Goal: Communication & Community: Answer question/provide support

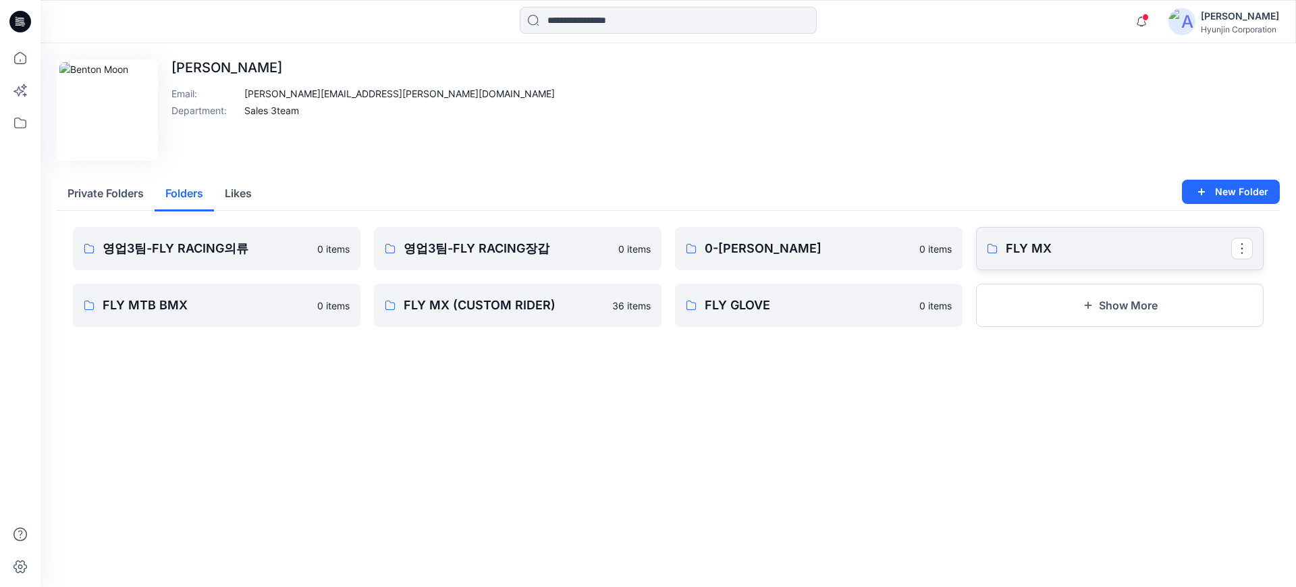
click at [1029, 233] on link "FLY MX" at bounding box center [1120, 248] width 288 height 43
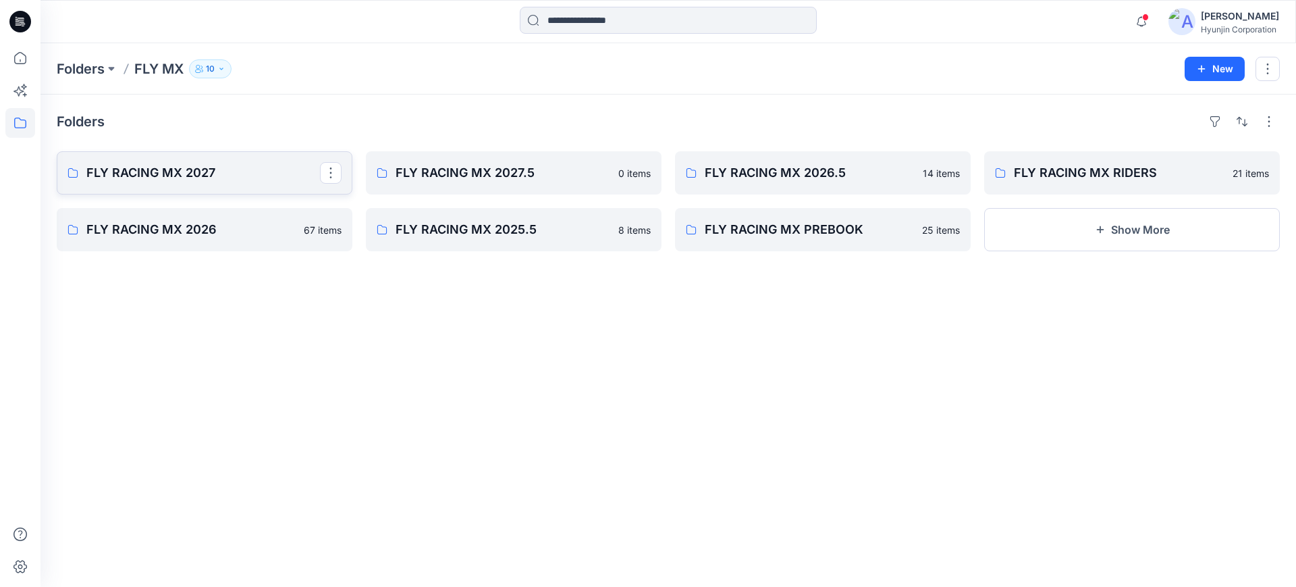
click at [245, 184] on link "FLY RACING MX 2027" at bounding box center [205, 172] width 296 height 43
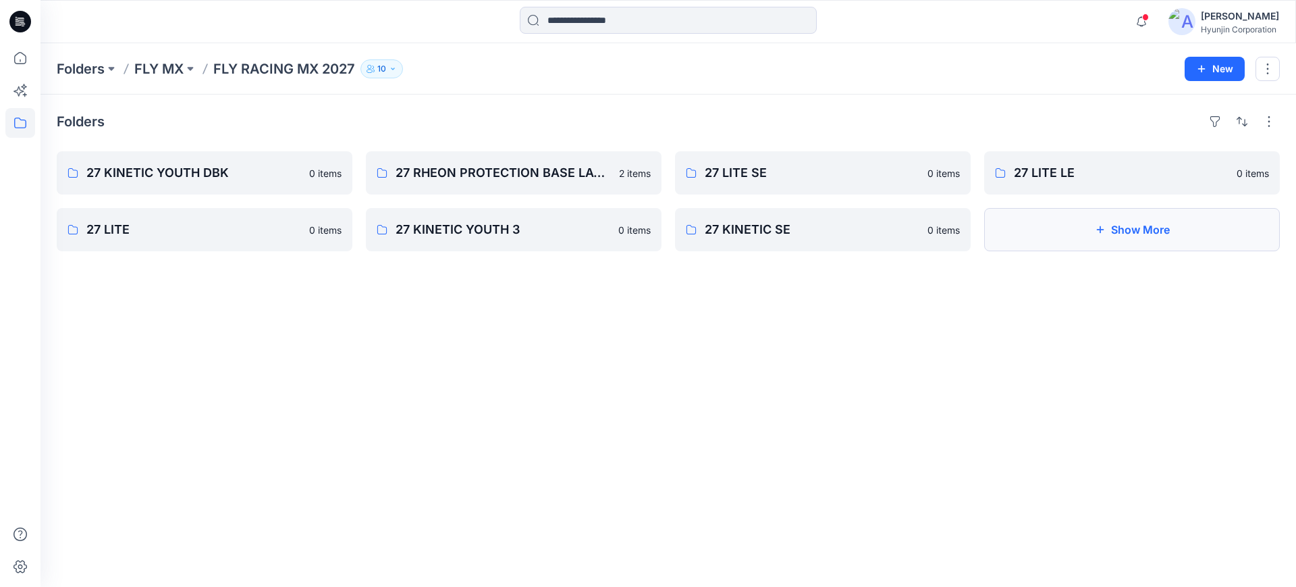
click at [1045, 241] on button "Show More" at bounding box center [1132, 229] width 296 height 43
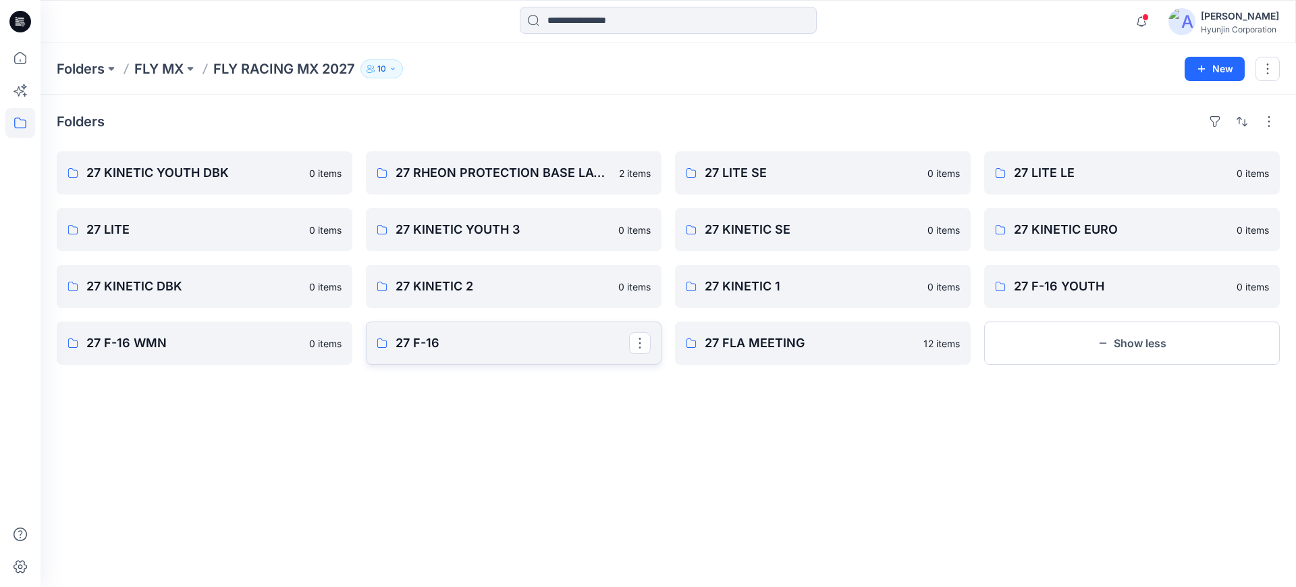
click at [548, 349] on p "27 F-16" at bounding box center [513, 342] width 234 height 19
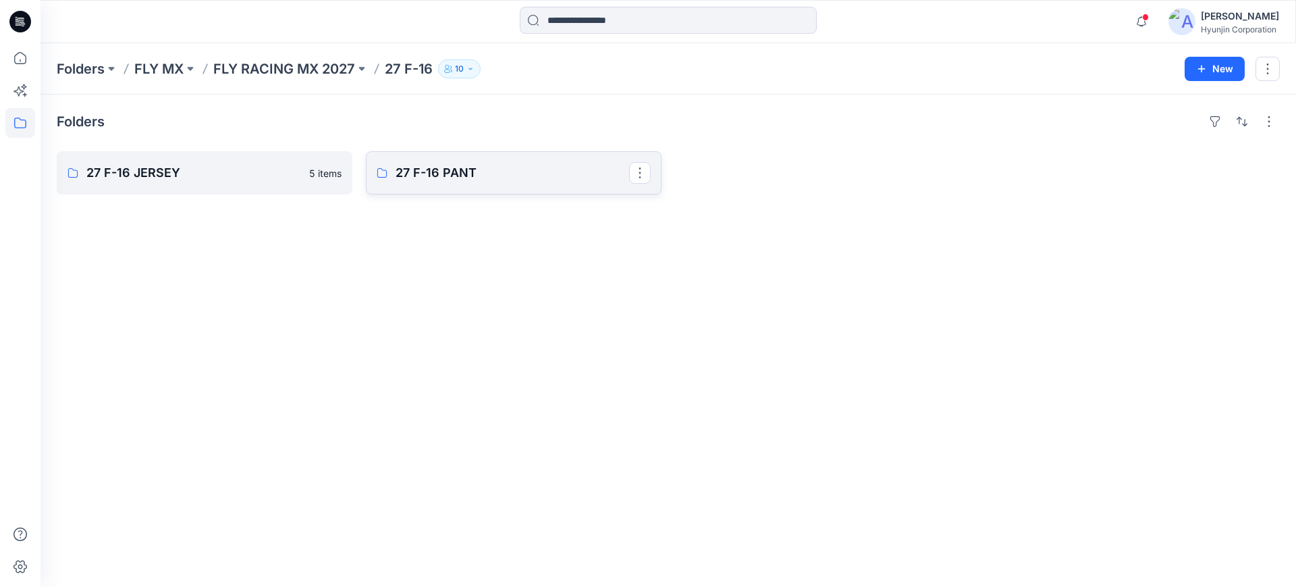
click at [517, 159] on link "27 F-16 PANT" at bounding box center [514, 172] width 296 height 43
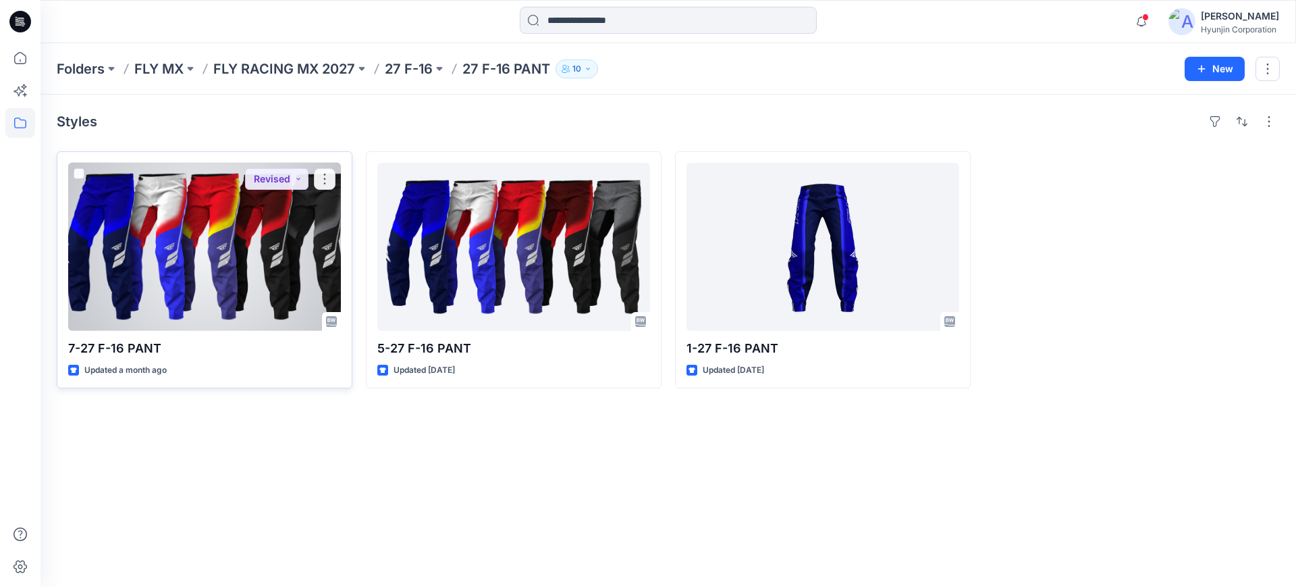
click at [200, 235] on div at bounding box center [204, 247] width 273 height 168
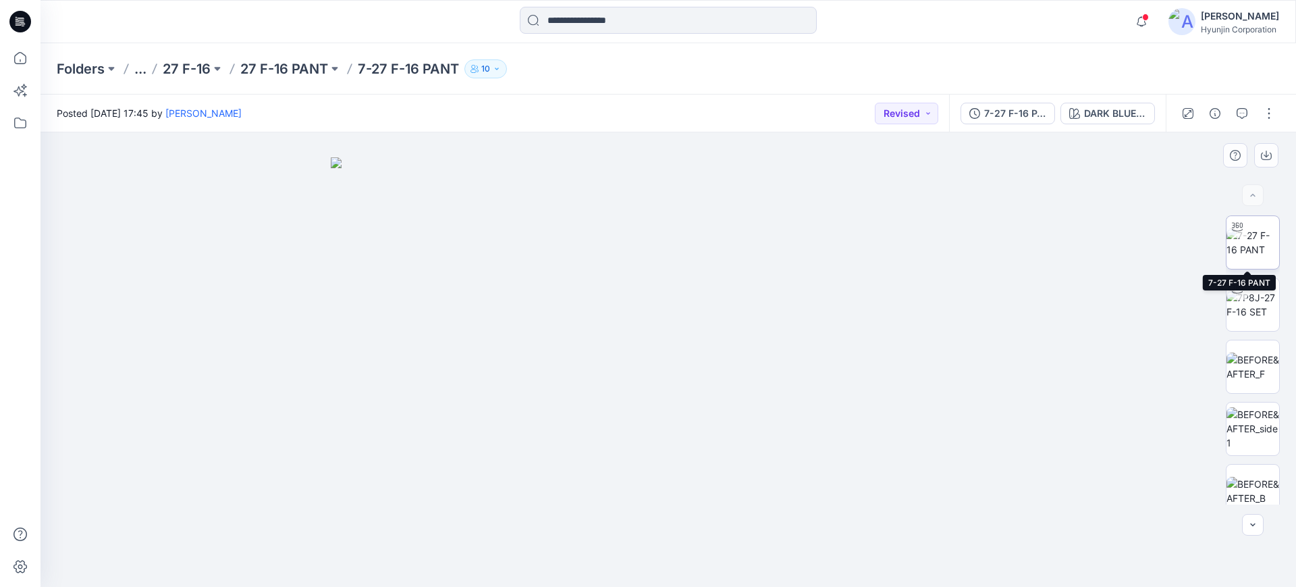
click at [1255, 254] on img at bounding box center [1252, 242] width 53 height 28
drag, startPoint x: 724, startPoint y: 522, endPoint x: 726, endPoint y: 504, distance: 18.4
click at [726, 504] on div at bounding box center [667, 359] width 1255 height 454
drag, startPoint x: 678, startPoint y: 362, endPoint x: 690, endPoint y: 141, distance: 221.8
click at [690, 136] on img at bounding box center [668, 5] width 1012 height 1164
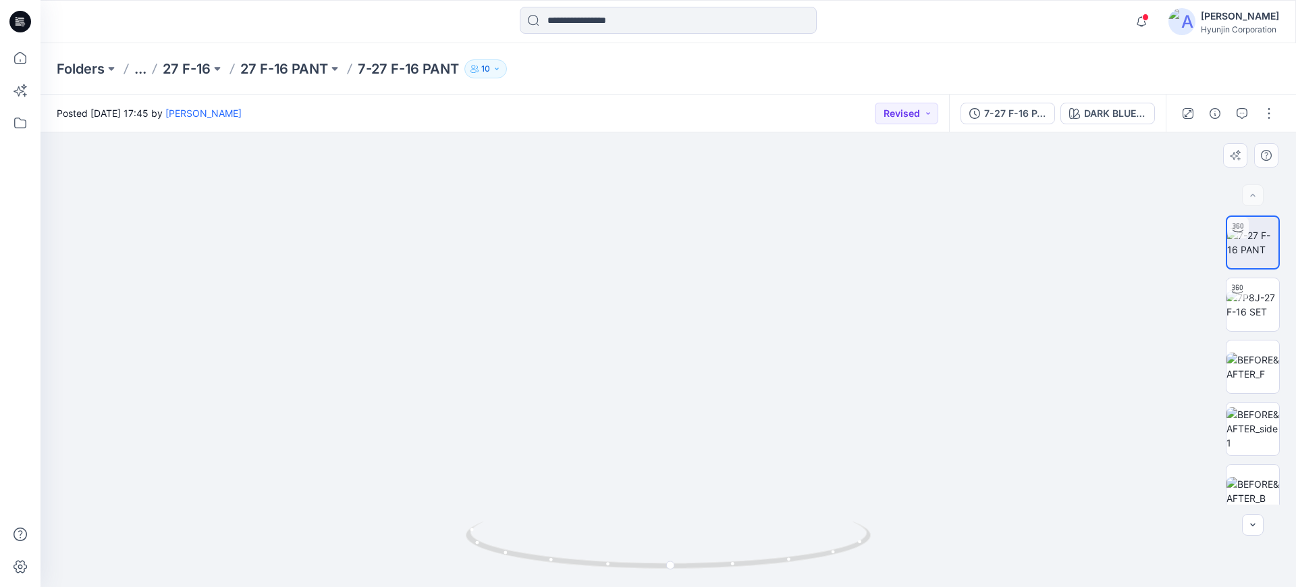
drag, startPoint x: 720, startPoint y: 317, endPoint x: 718, endPoint y: 277, distance: 39.9
drag, startPoint x: 796, startPoint y: 571, endPoint x: 816, endPoint y: 546, distance: 31.7
click at [816, 546] on icon at bounding box center [670, 546] width 408 height 51
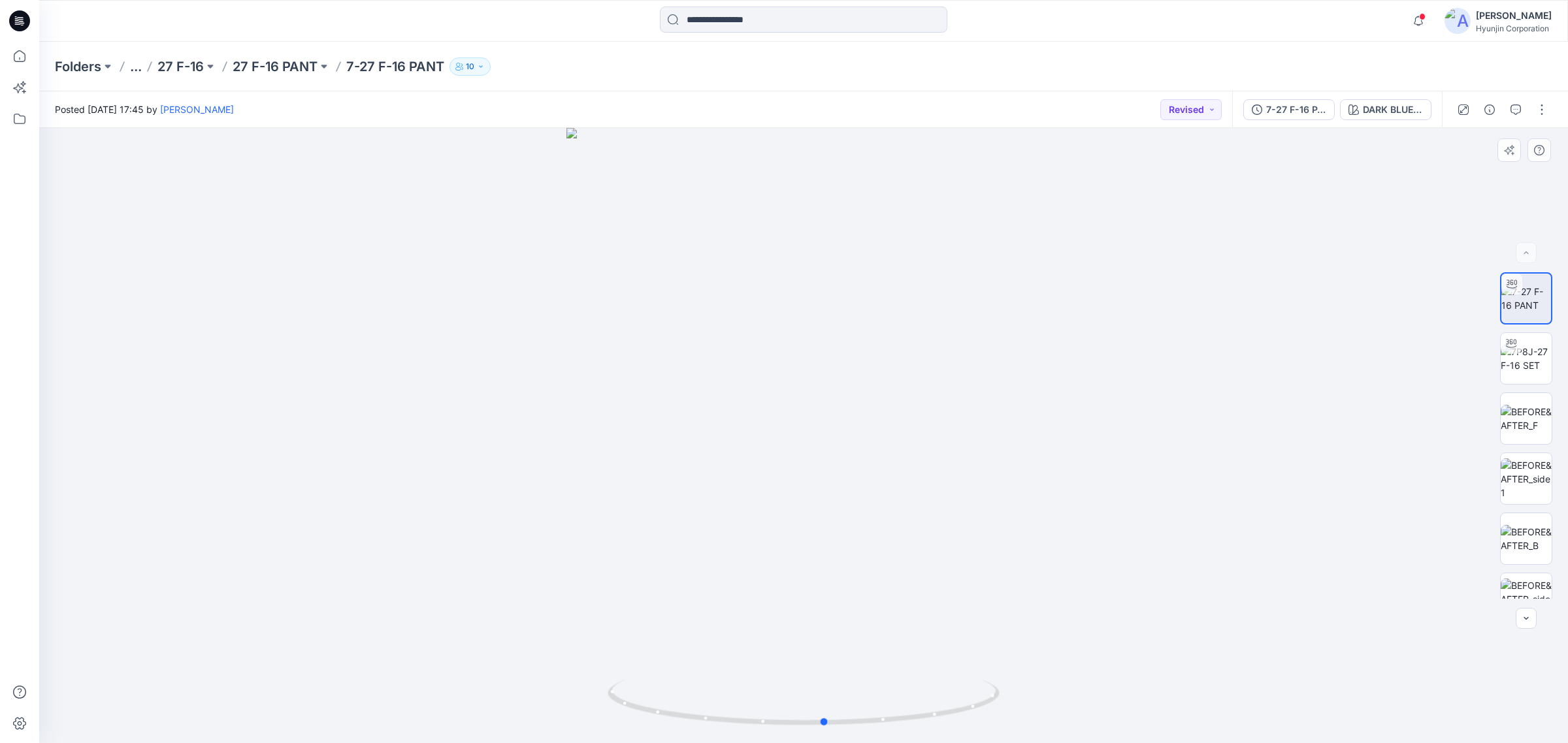
drag, startPoint x: 815, startPoint y: 503, endPoint x: 753, endPoint y: 485, distance: 64.6
click at [741, 496] on div at bounding box center [802, 435] width 1528 height 615
click at [1253, 121] on div "7-27 F-16 PANT DARK BLUE/BLUE/NAVY" at bounding box center [1337, 109] width 210 height 37
click at [1253, 108] on div "DARK BLUE/BLUE/NAVY" at bounding box center [1393, 109] width 60 height 15
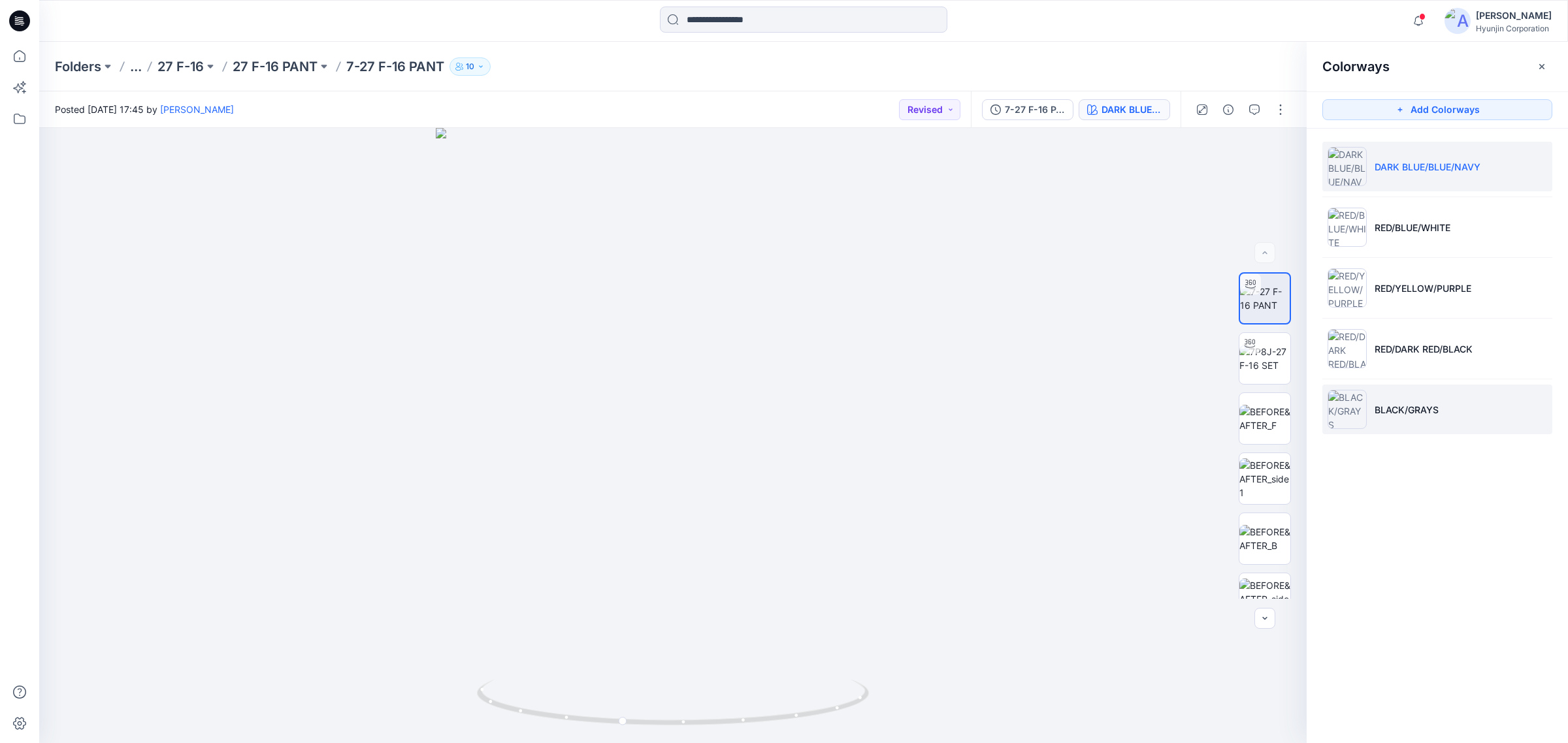
click at [1253, 412] on p "BLACK/GRAYS" at bounding box center [1406, 409] width 64 height 14
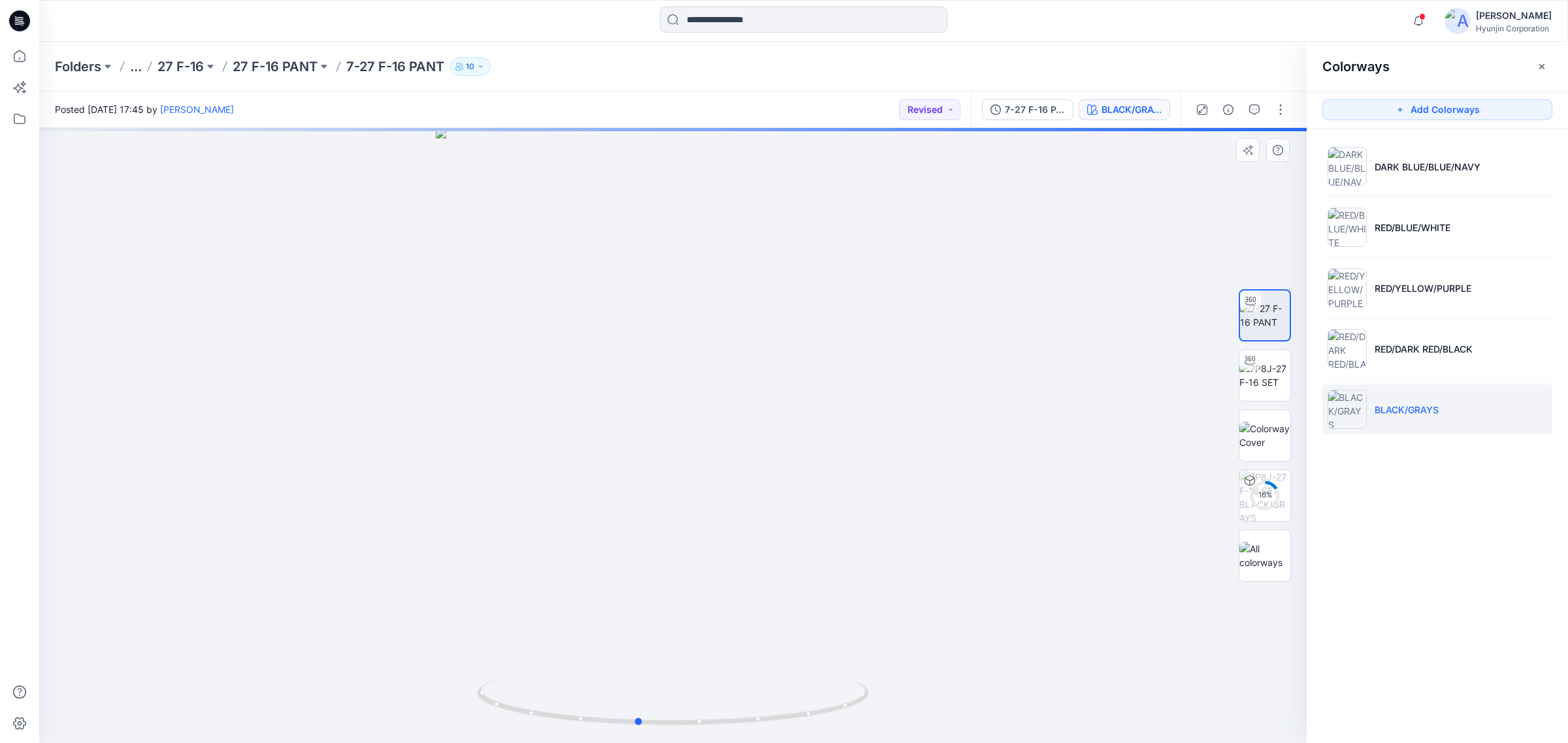
drag, startPoint x: 628, startPoint y: 614, endPoint x: 606, endPoint y: 592, distance: 31.1
click at [589, 567] on div at bounding box center [672, 435] width 1267 height 615
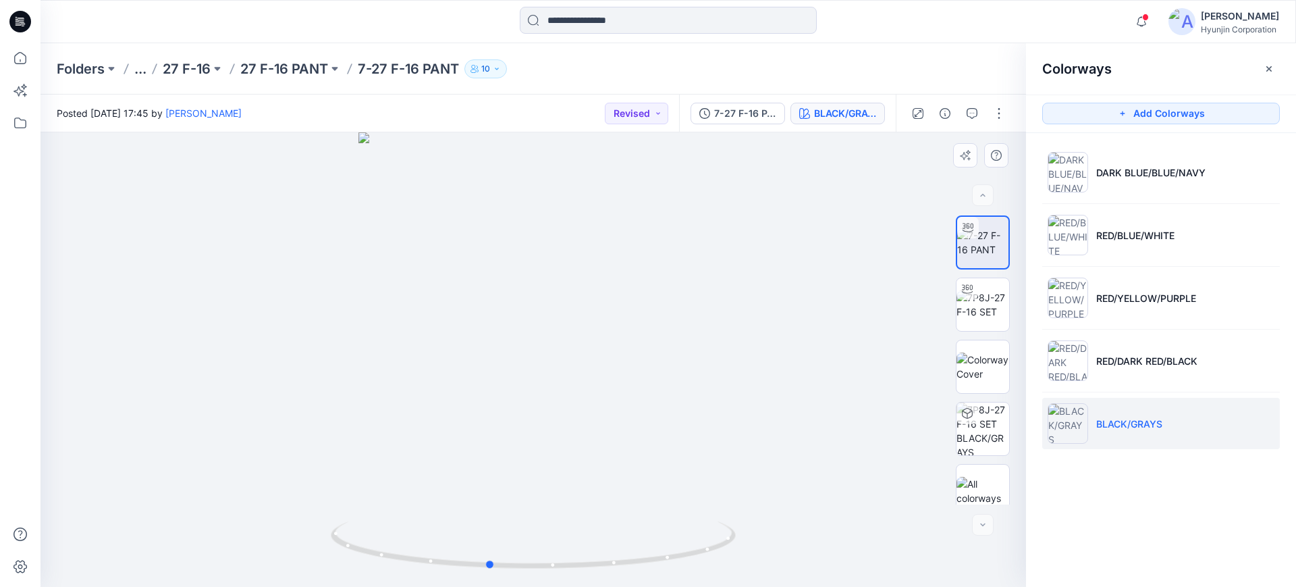
drag, startPoint x: 559, startPoint y: 454, endPoint x: 542, endPoint y: 456, distance: 17.0
click at [542, 456] on div at bounding box center [532, 359] width 985 height 454
click at [757, 280] on div at bounding box center [532, 359] width 985 height 454
drag, startPoint x: 719, startPoint y: 245, endPoint x: 719, endPoint y: 235, distance: 10.1
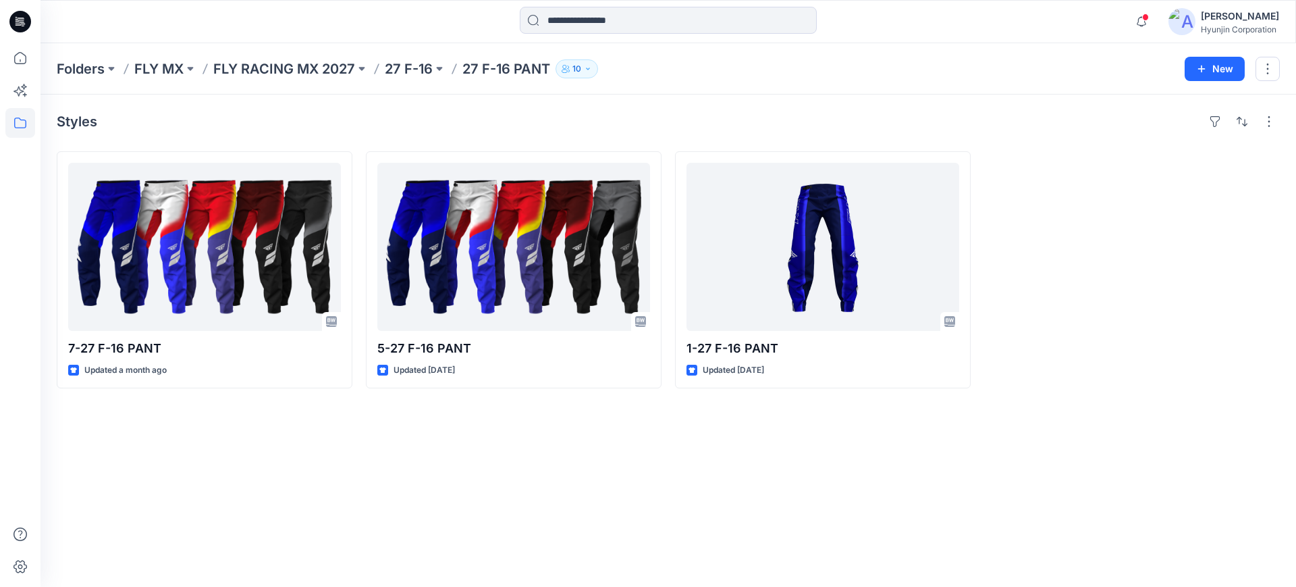
drag, startPoint x: 587, startPoint y: 439, endPoint x: 555, endPoint y: 432, distance: 31.8
click at [569, 437] on div "Styles 7-27 F-16 PANT Updated a month ago 5-27 F-16 PANT Updated [DATE] 1-27 F-…" at bounding box center [667, 340] width 1255 height 492
click at [22, 126] on icon at bounding box center [20, 123] width 30 height 30
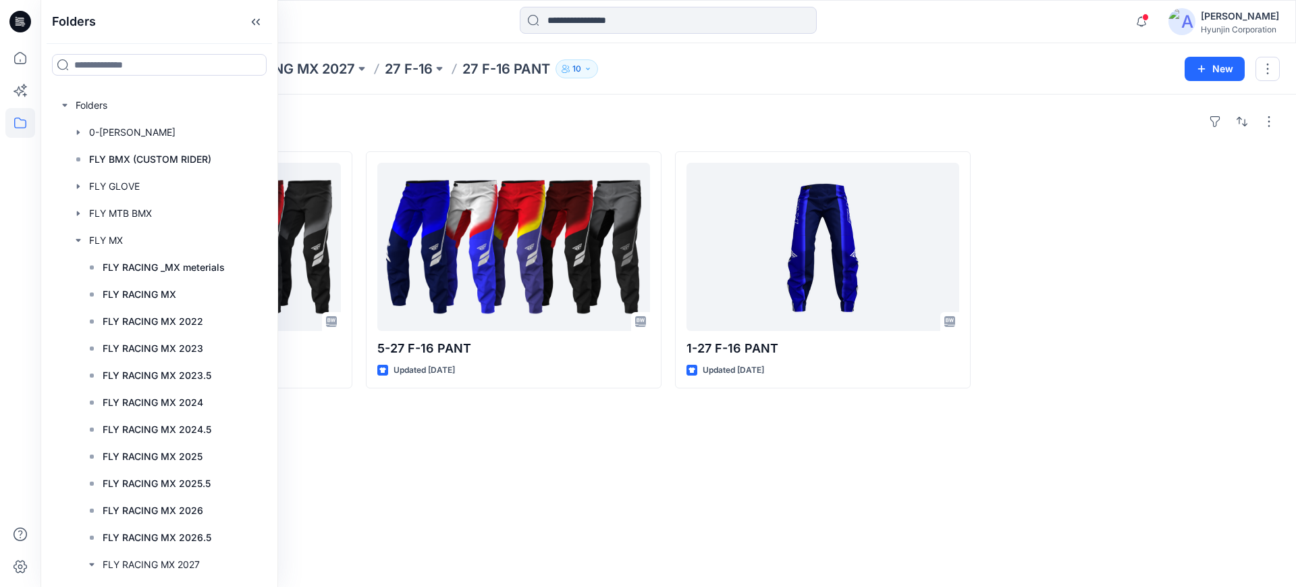
drag, startPoint x: 485, startPoint y: 491, endPoint x: 454, endPoint y: 455, distance: 47.9
click at [485, 493] on div "Styles 7-27 F-16 PANT Updated a month ago 5-27 F-16 PANT Updated [DATE] 1-27 F-…" at bounding box center [667, 340] width 1255 height 492
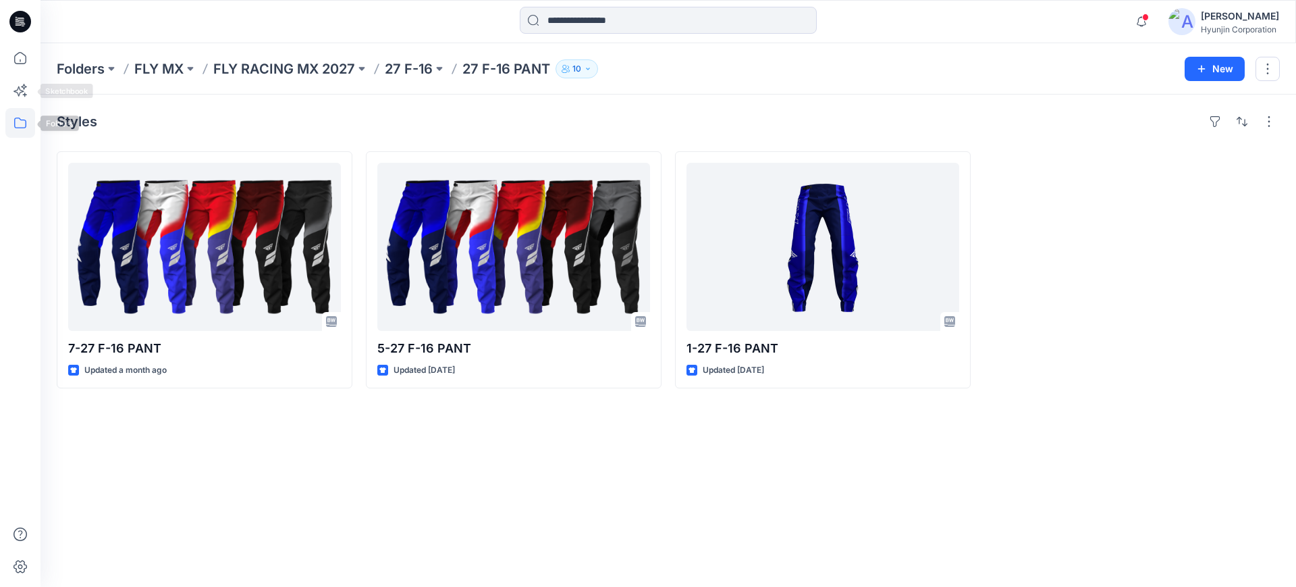
click at [18, 116] on icon at bounding box center [20, 123] width 30 height 30
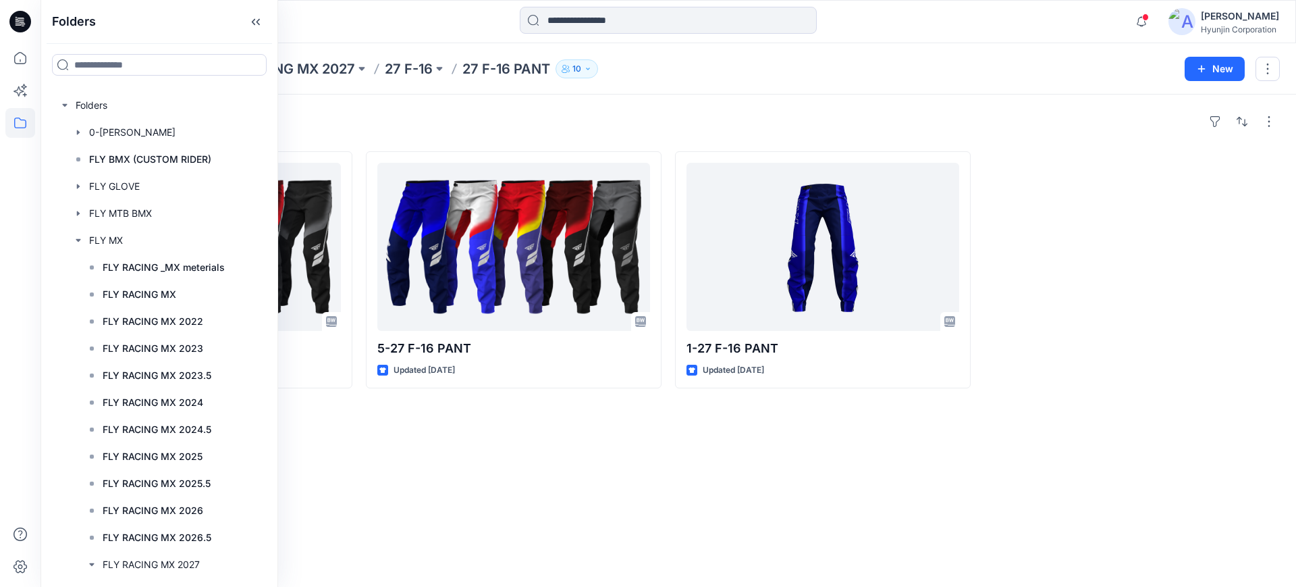
click at [484, 481] on div "Styles 7-27 F-16 PANT Updated a month ago 5-27 F-16 PANT Updated [DATE] Accepte…" at bounding box center [667, 340] width 1255 height 492
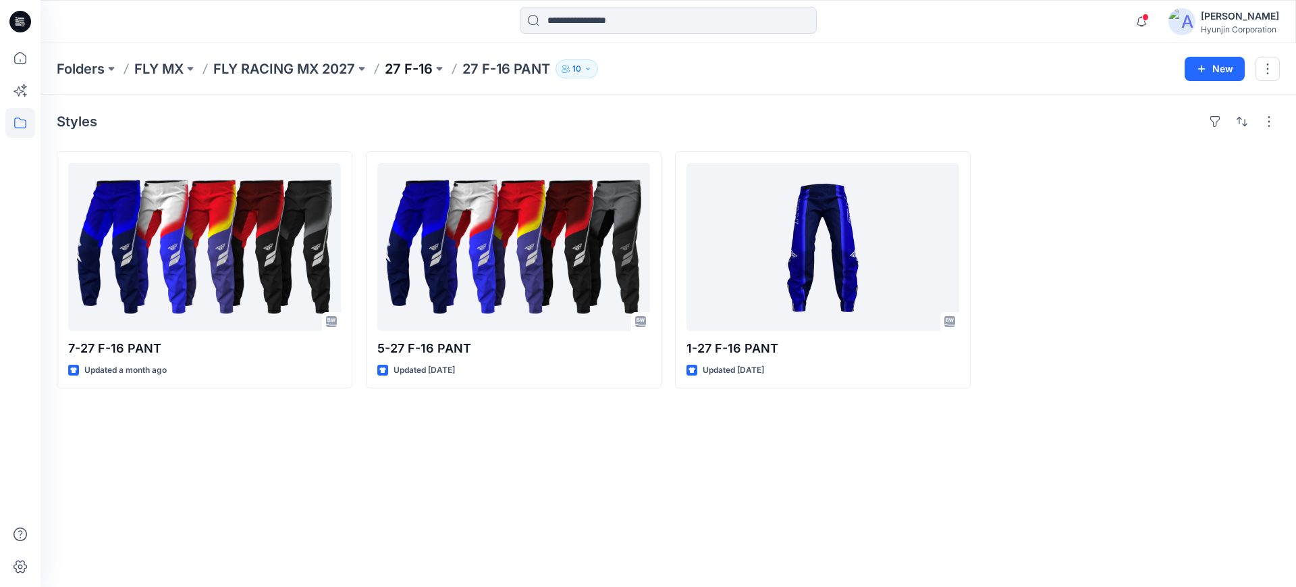
click at [412, 67] on p "27 F-16" at bounding box center [409, 68] width 48 height 19
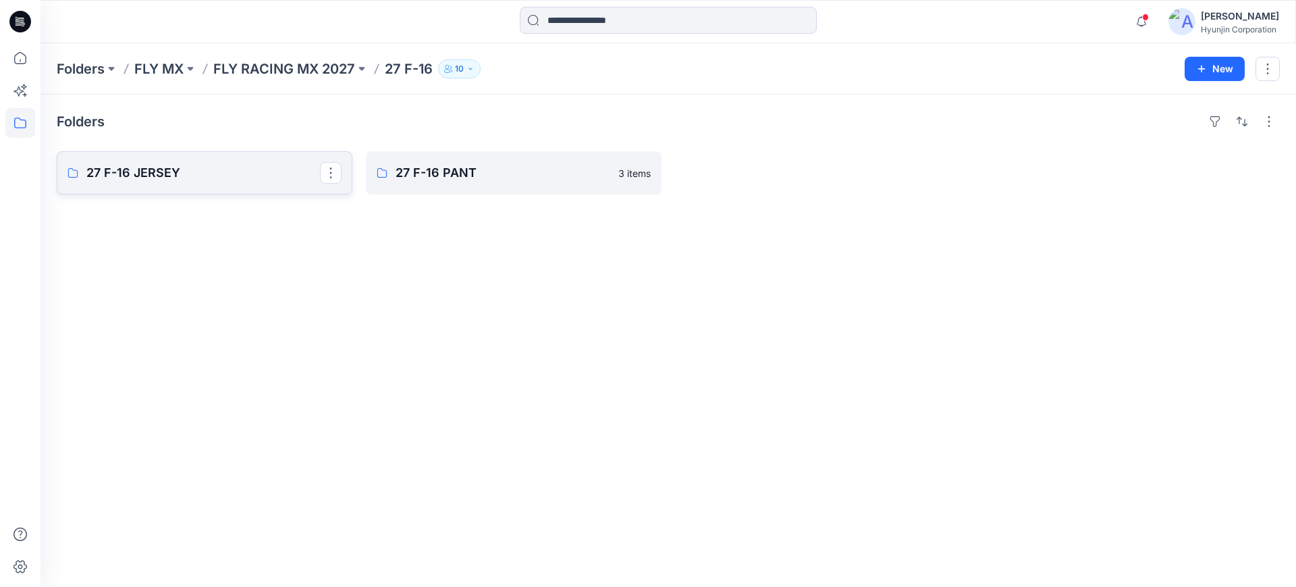
click at [213, 186] on link "27 F-16 JERSEY" at bounding box center [205, 172] width 296 height 43
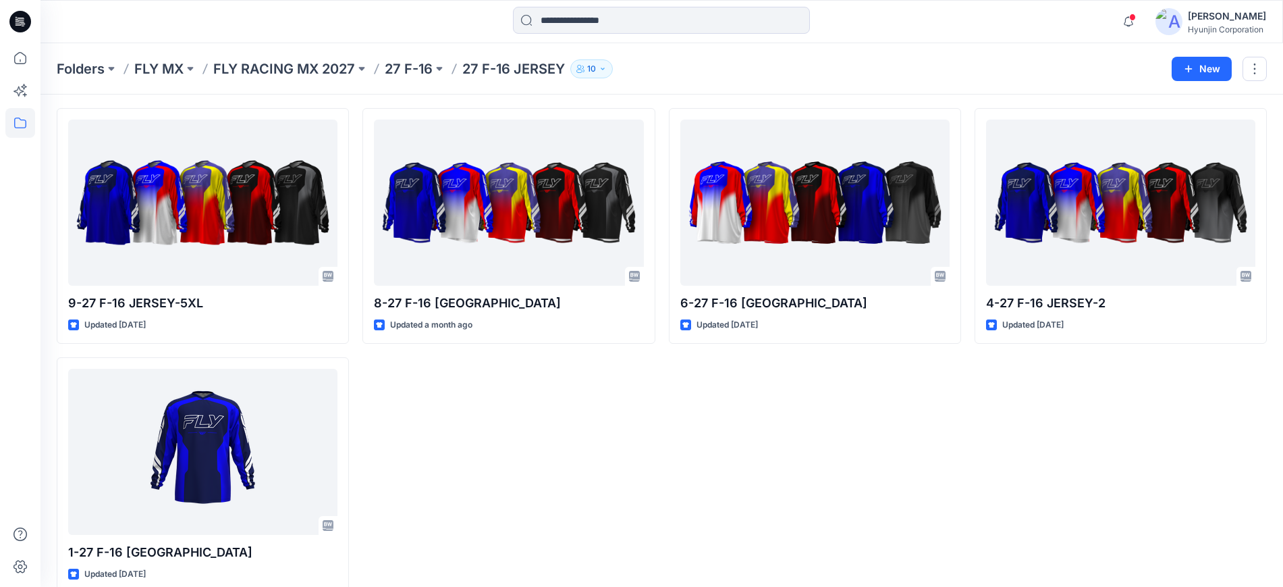
scroll to position [65, 0]
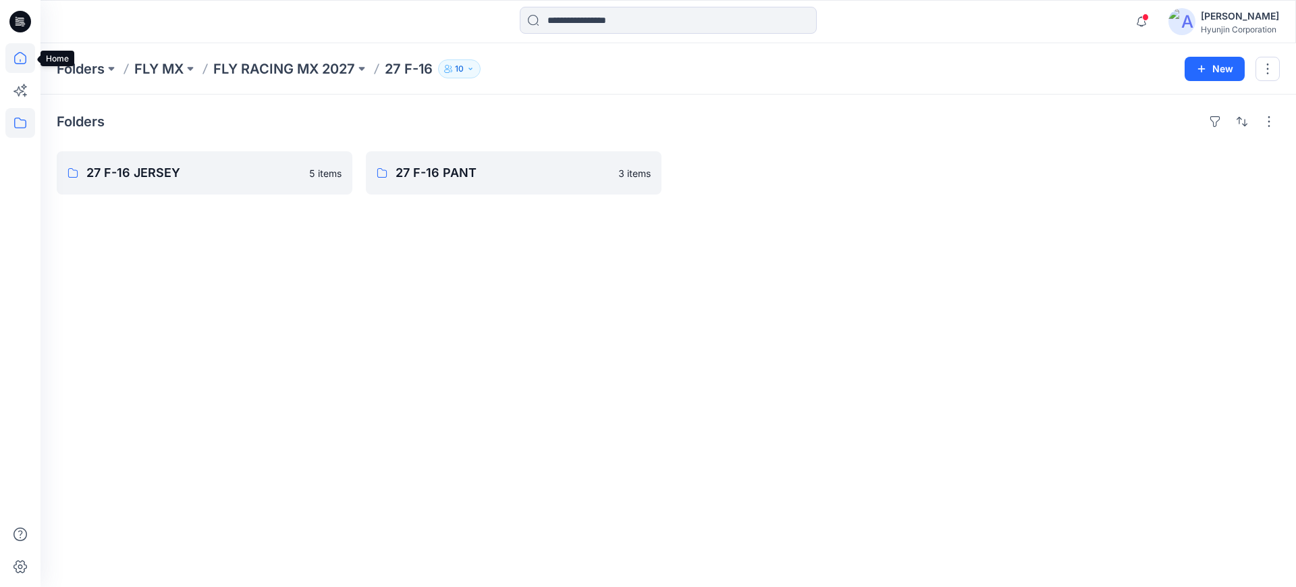
click at [24, 61] on icon at bounding box center [20, 58] width 30 height 30
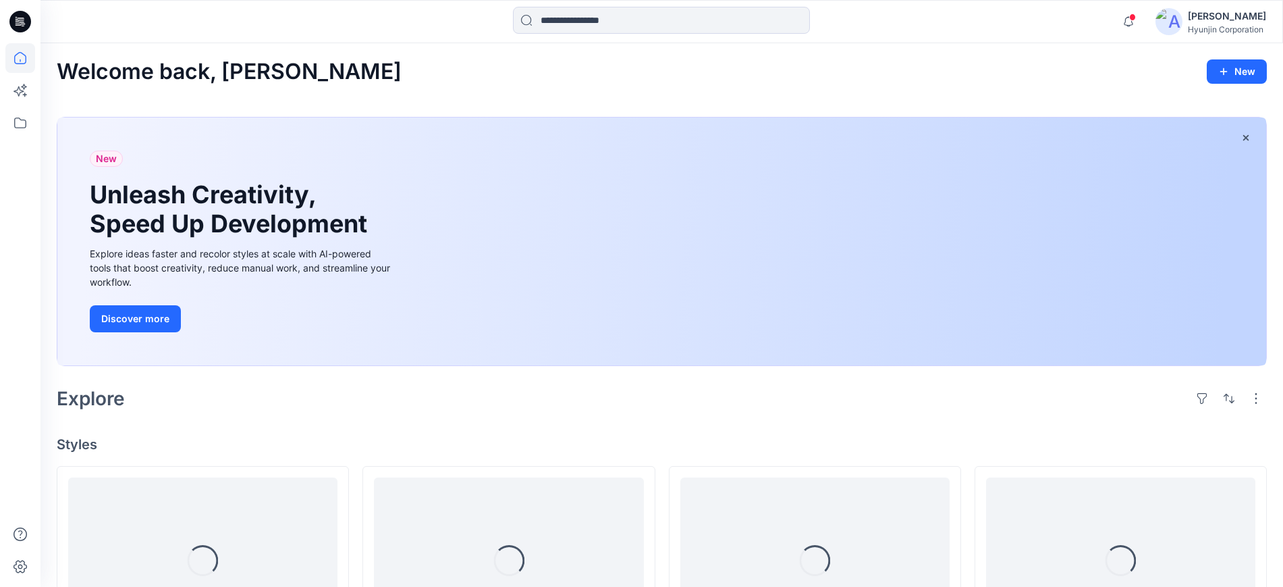
click at [36, 115] on div at bounding box center [20, 293] width 40 height 587
click at [20, 123] on icon at bounding box center [20, 123] width 30 height 30
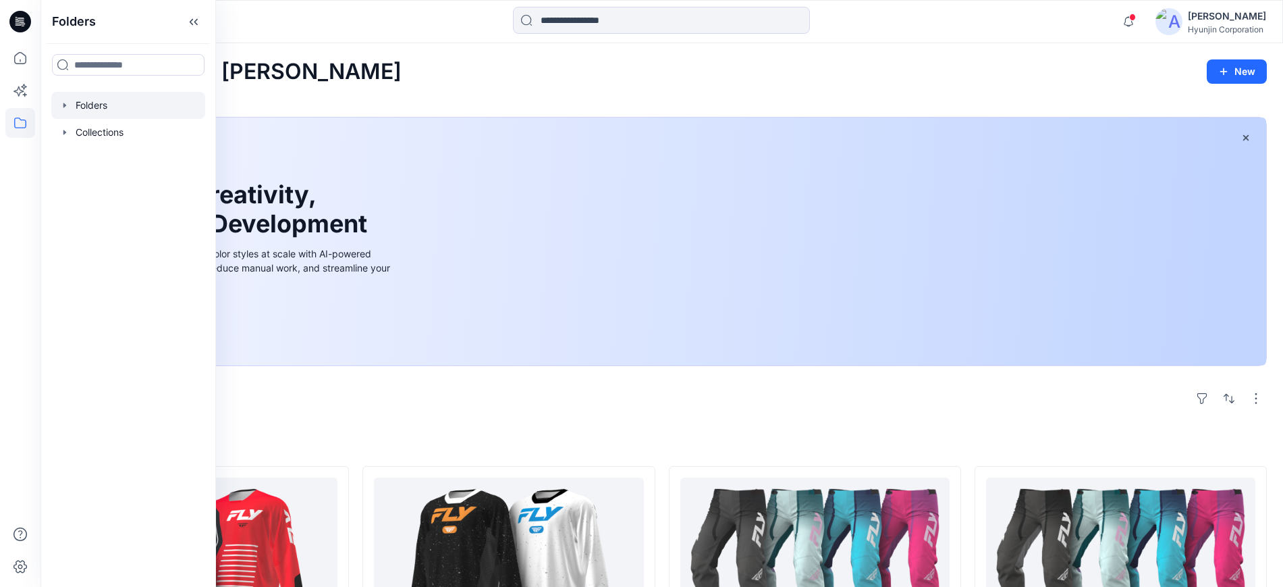
click at [126, 98] on div at bounding box center [128, 105] width 154 height 27
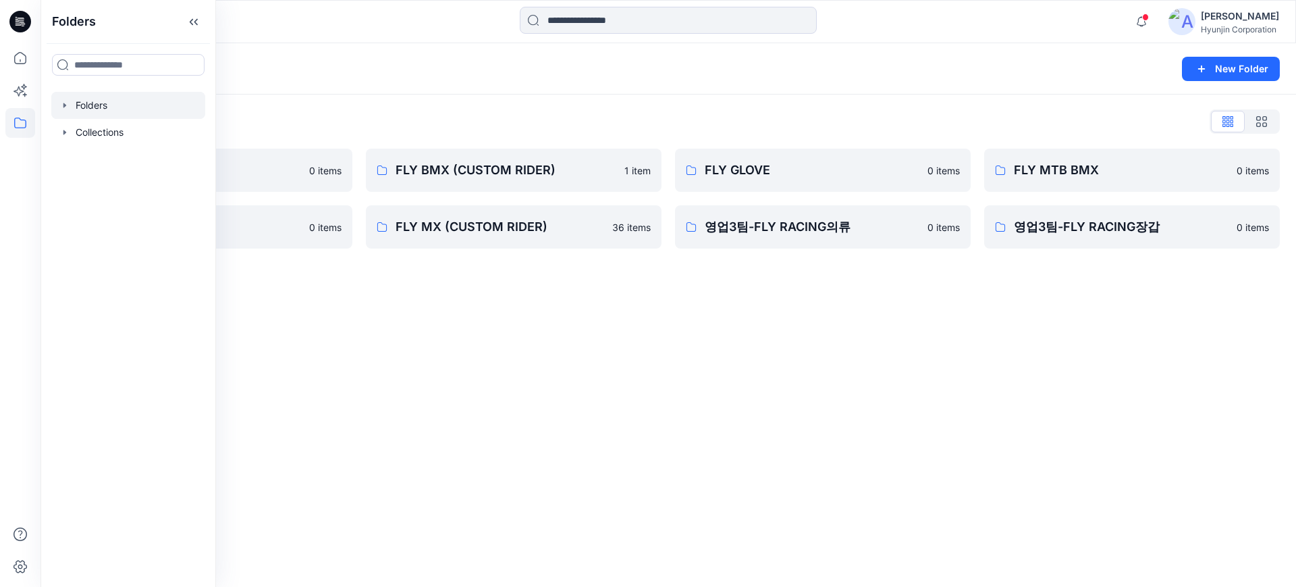
click at [489, 304] on div "Folders New Folder Folders List 0-HYUNJIN 0 items FLY MX 0 items FLY BMX (CUSTO…" at bounding box center [667, 314] width 1255 height 543
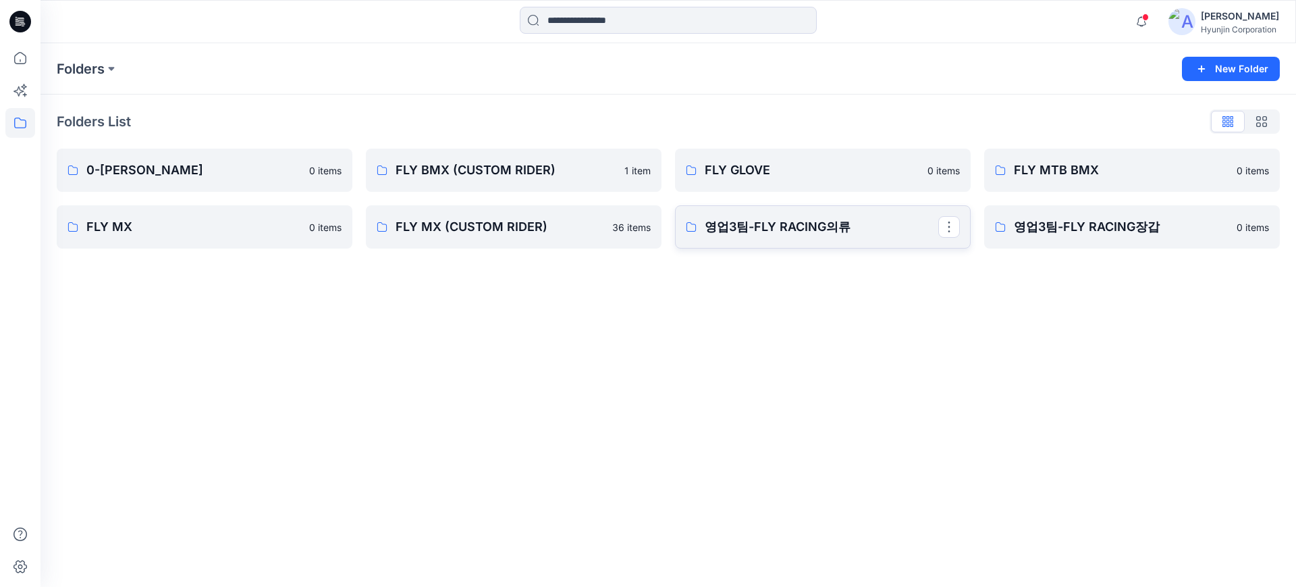
click at [842, 240] on link "영업3팀-FLY RACING의류" at bounding box center [823, 226] width 296 height 43
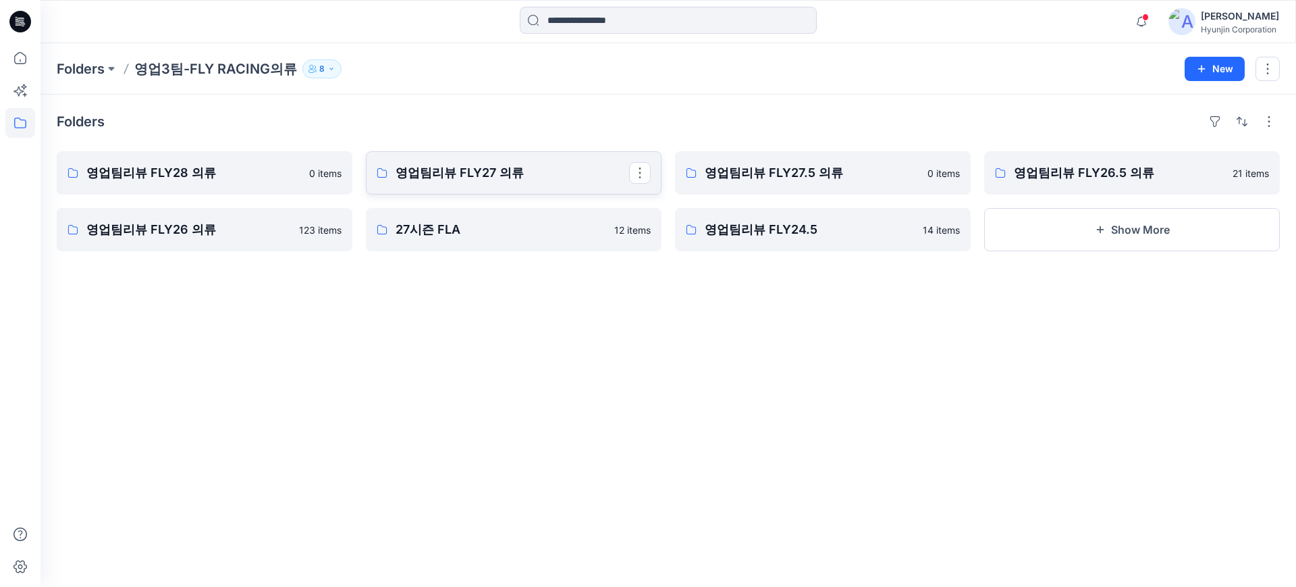
click at [547, 186] on link "영업팀리뷰 FLY27 의류" at bounding box center [514, 172] width 296 height 43
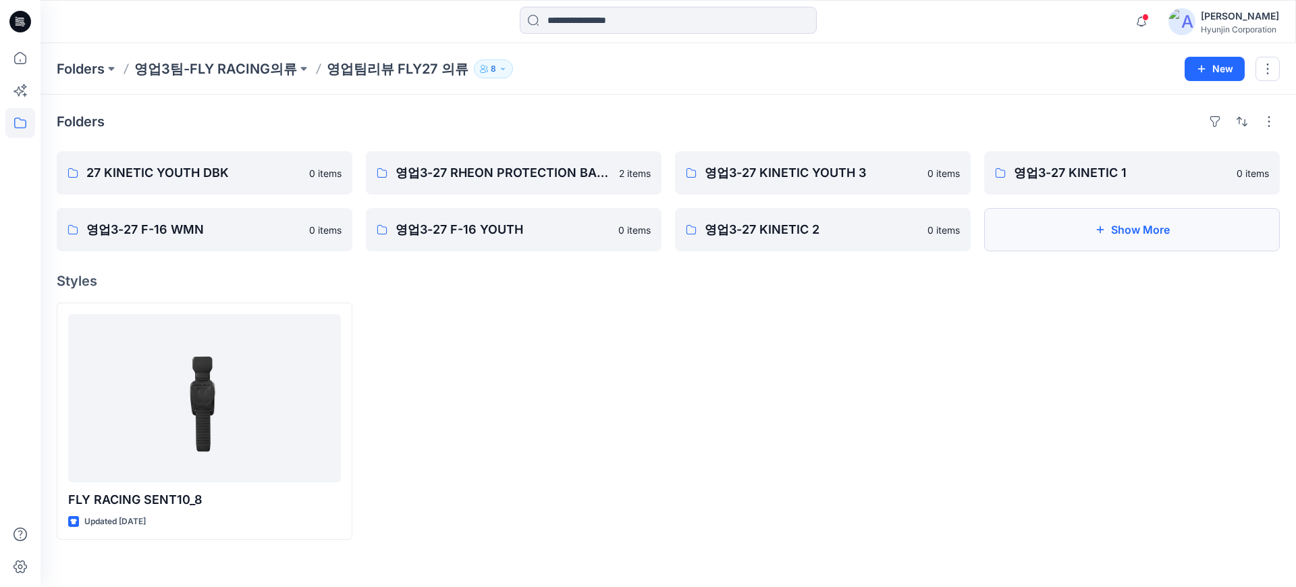
click at [1197, 230] on button "Show More" at bounding box center [1132, 229] width 296 height 43
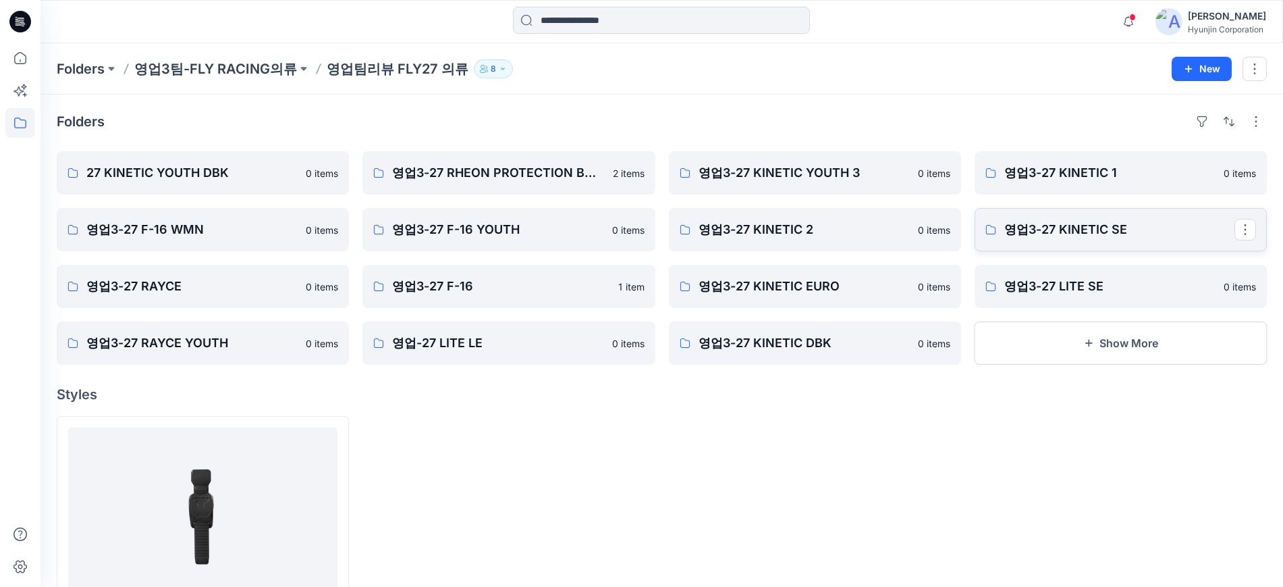
click at [1160, 226] on p "영업3-27 KINETIC SE" at bounding box center [1119, 229] width 230 height 19
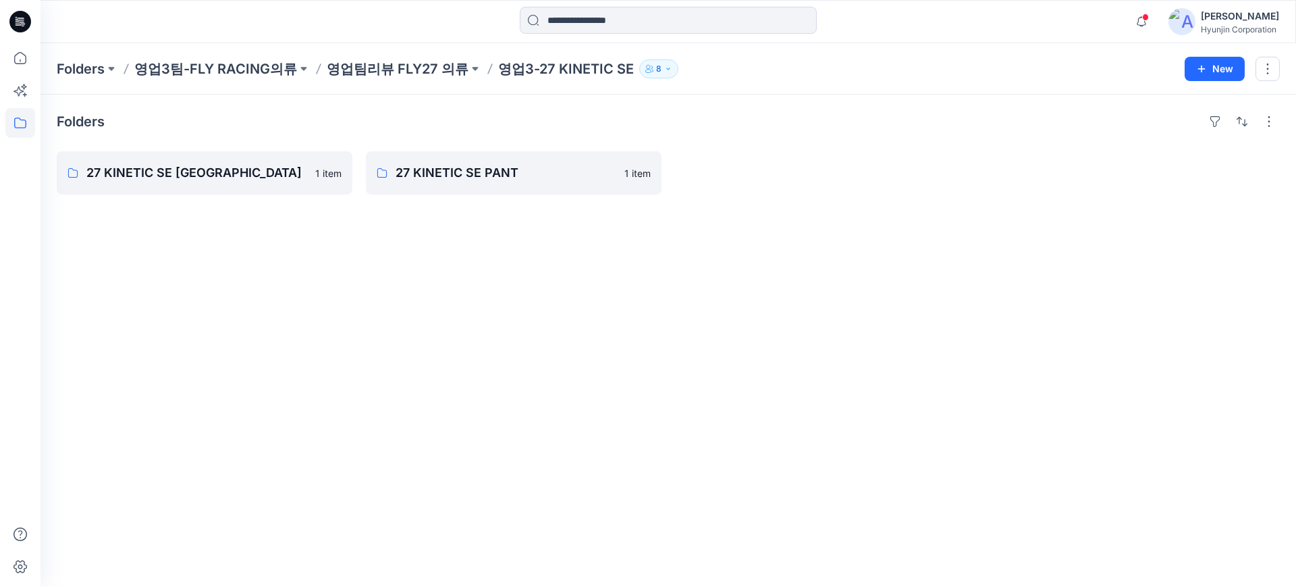
drag, startPoint x: 1067, startPoint y: 298, endPoint x: 1041, endPoint y: 296, distance: 25.8
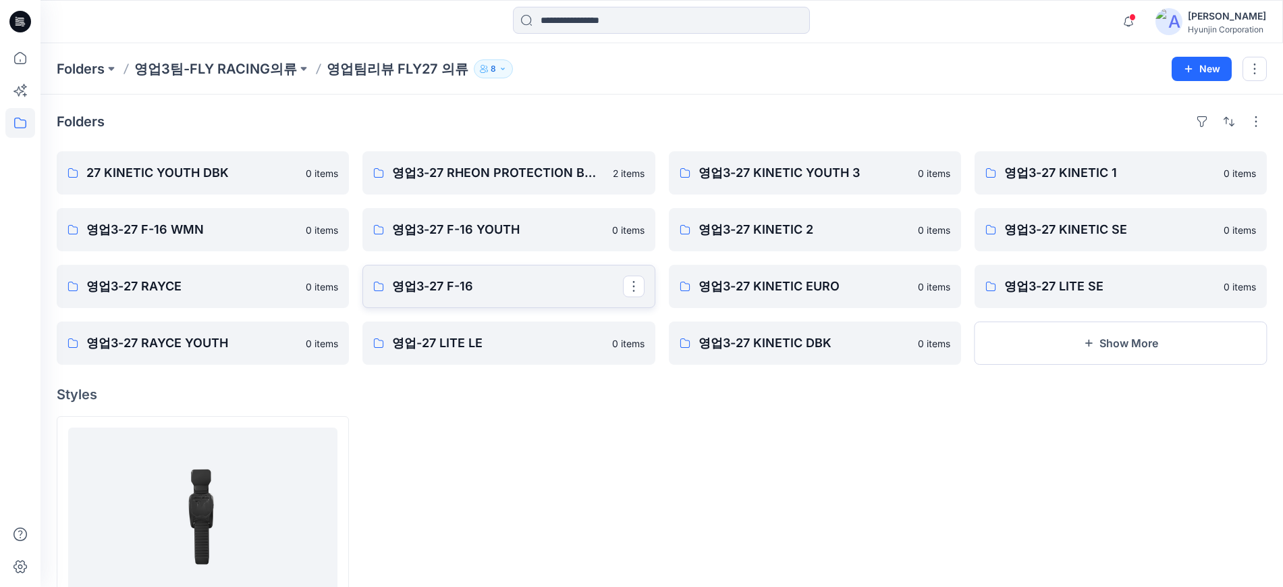
click at [469, 271] on link "영업3-27 F-16" at bounding box center [508, 286] width 292 height 43
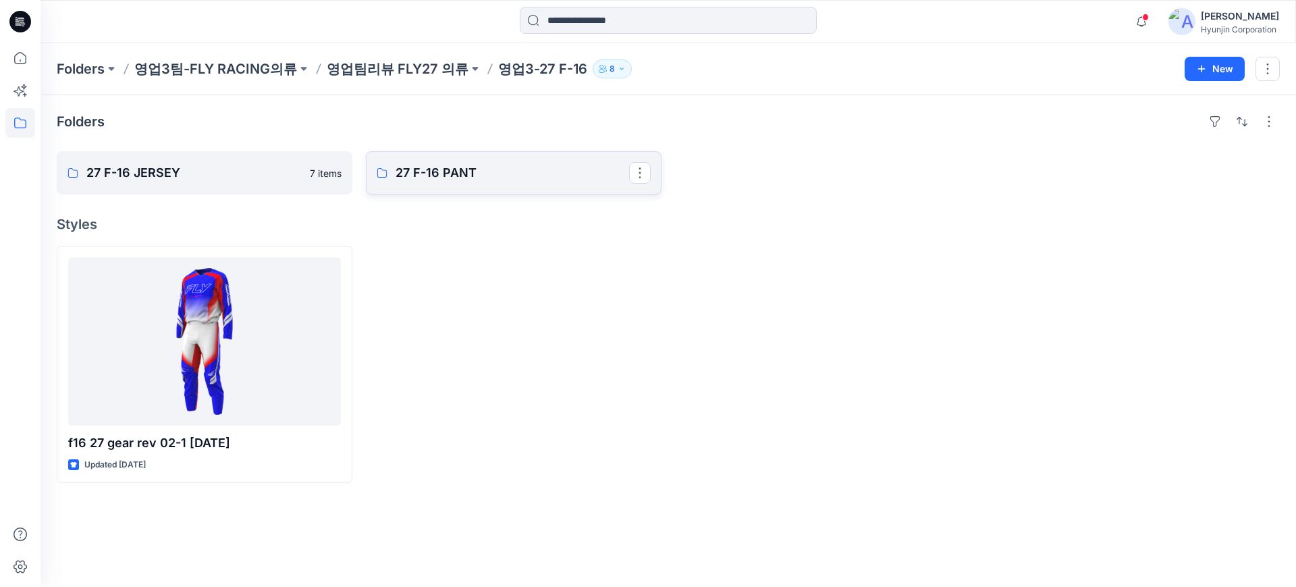
click at [448, 177] on p "27 F-16 PANT" at bounding box center [513, 172] width 234 height 19
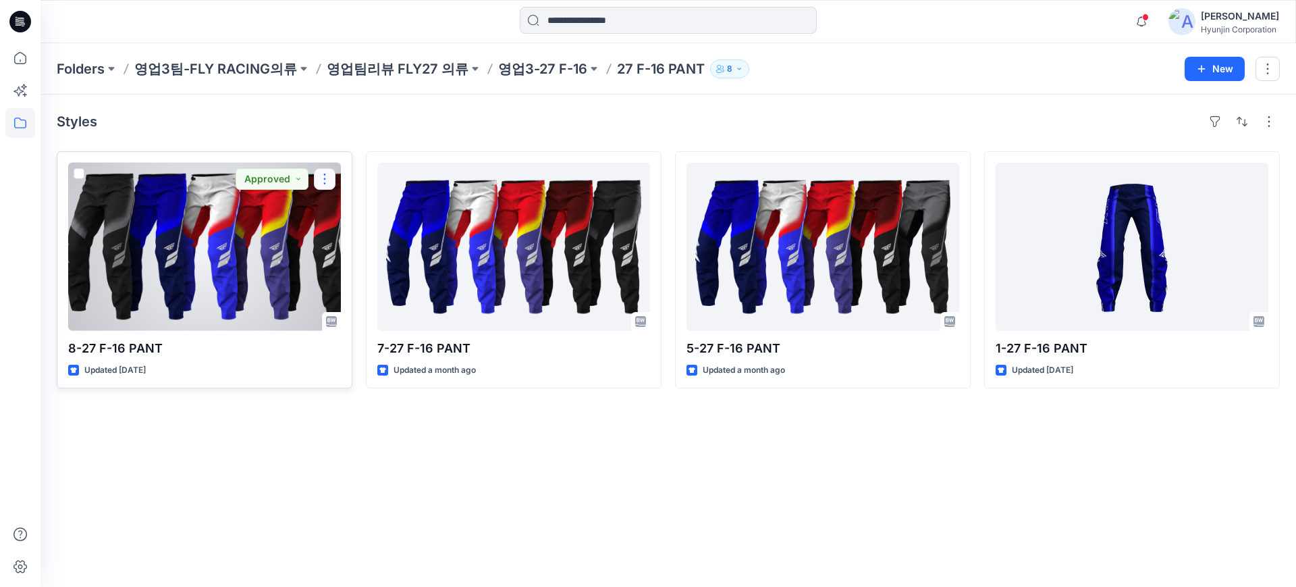
click at [320, 180] on button "button" at bounding box center [325, 179] width 22 height 22
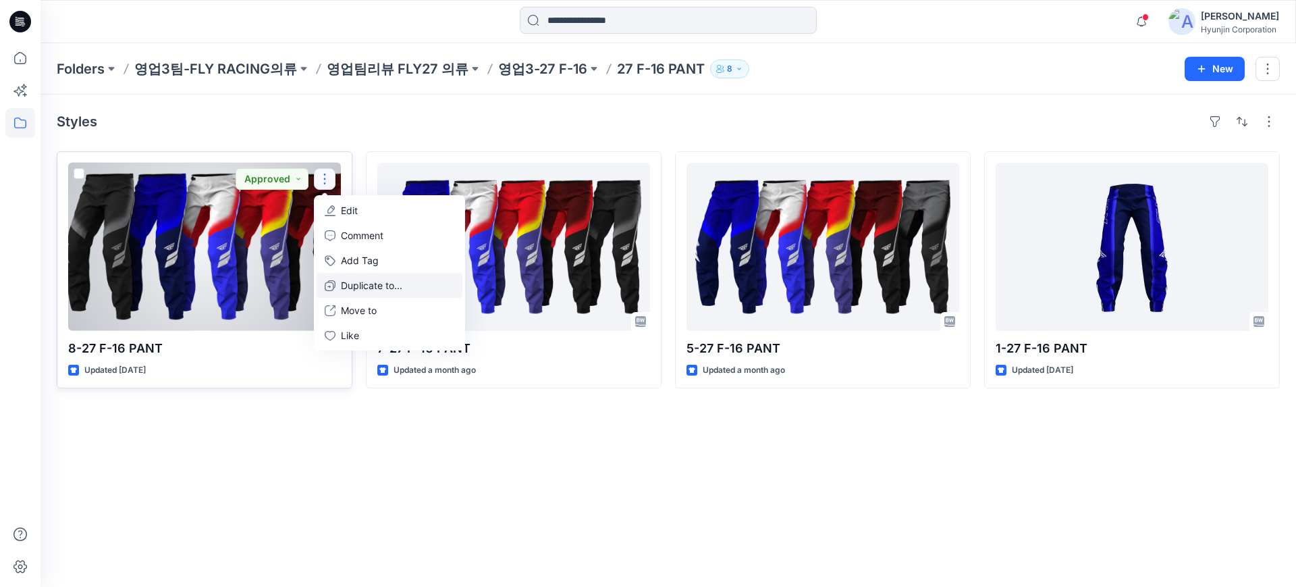
click at [386, 288] on p "Duplicate to..." at bounding box center [371, 285] width 61 height 14
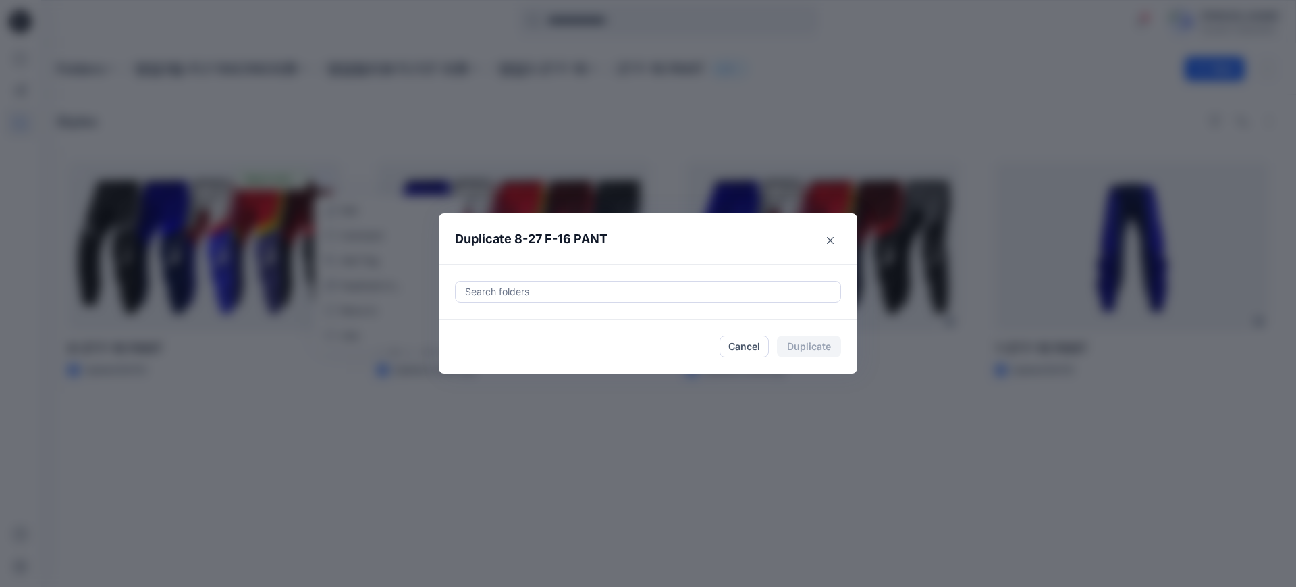
click at [625, 288] on div at bounding box center [648, 291] width 369 height 16
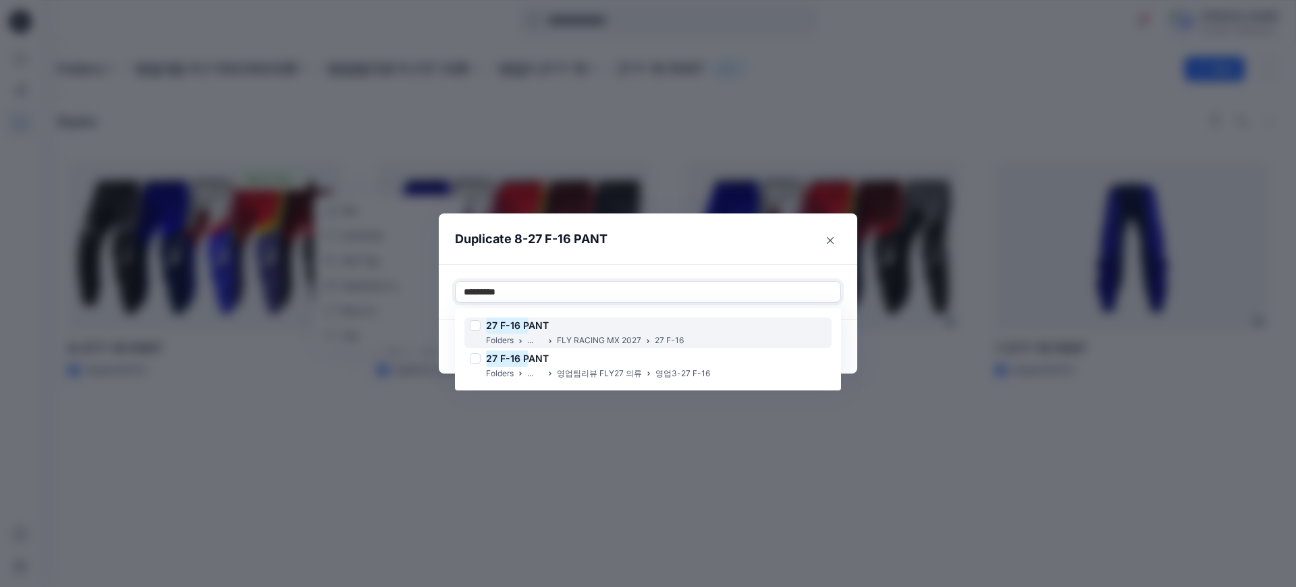
click at [650, 325] on div "27 F-16 P ANT" at bounding box center [577, 325] width 214 height 16
click at [666, 330] on div "27 F-16 P ANT" at bounding box center [577, 325] width 214 height 16
type input "*********"
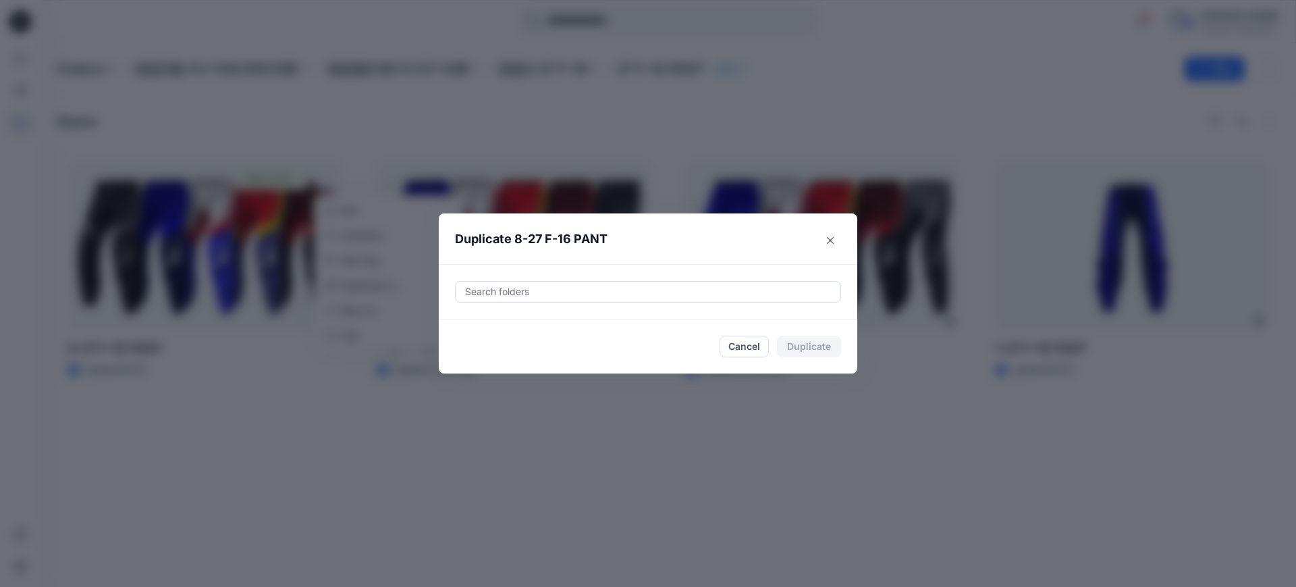
click at [708, 235] on header "Duplicate 8-27 F-16 PANT" at bounding box center [634, 238] width 391 height 51
click at [671, 294] on div at bounding box center [648, 291] width 369 height 16
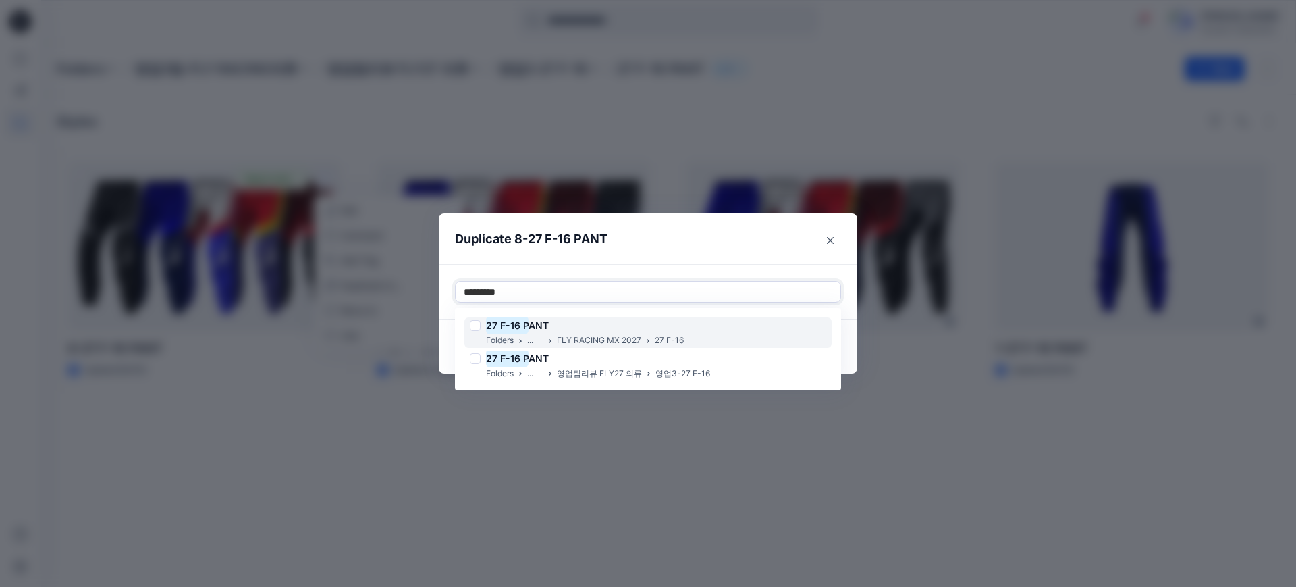
click at [666, 323] on div "27 F-16 P ANT" at bounding box center [577, 325] width 214 height 16
type input "*********"
click at [708, 246] on header "Duplicate 8-27 F-16 PANT" at bounding box center [634, 238] width 391 height 51
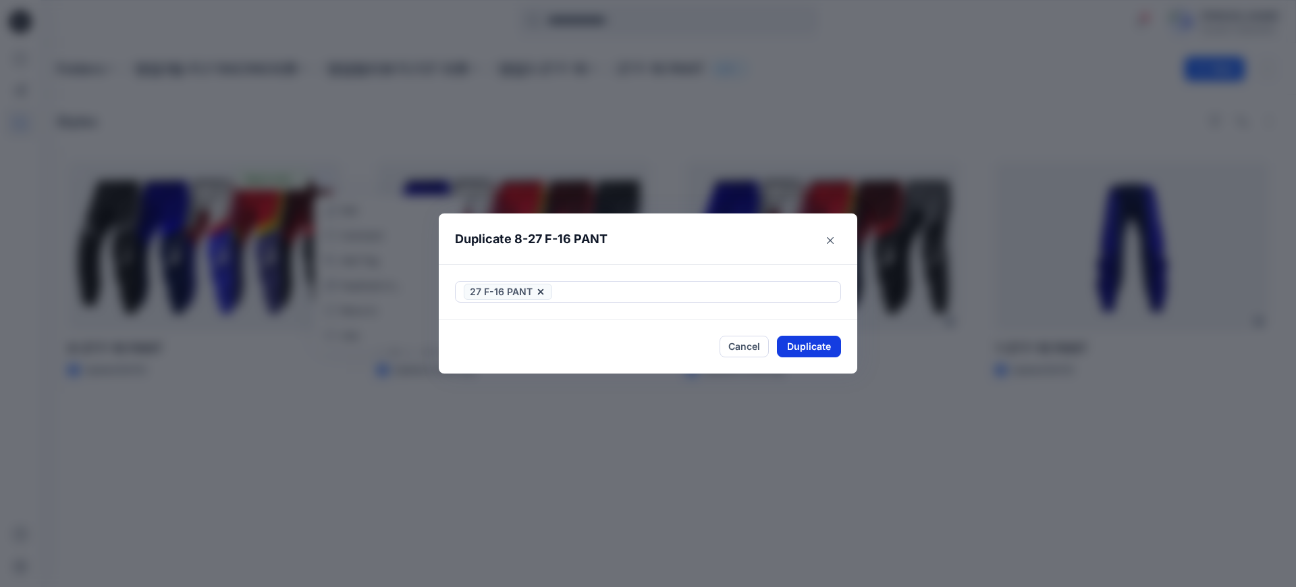
click at [792, 345] on button "Duplicate" at bounding box center [809, 346] width 64 height 22
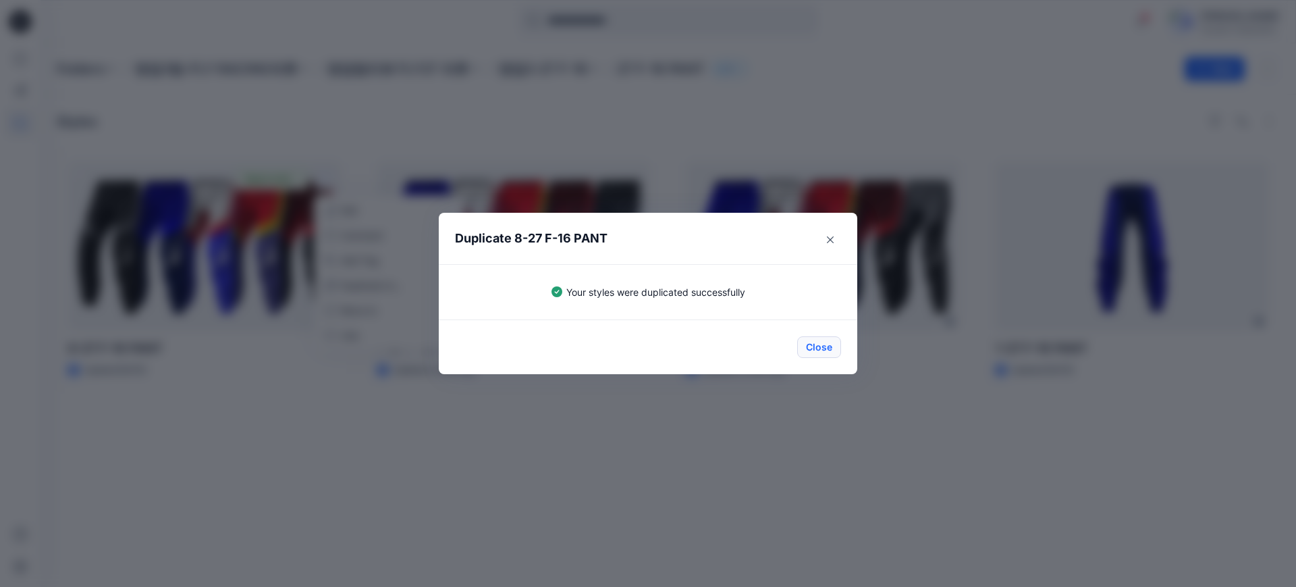
click at [823, 339] on button "Close" at bounding box center [819, 347] width 44 height 22
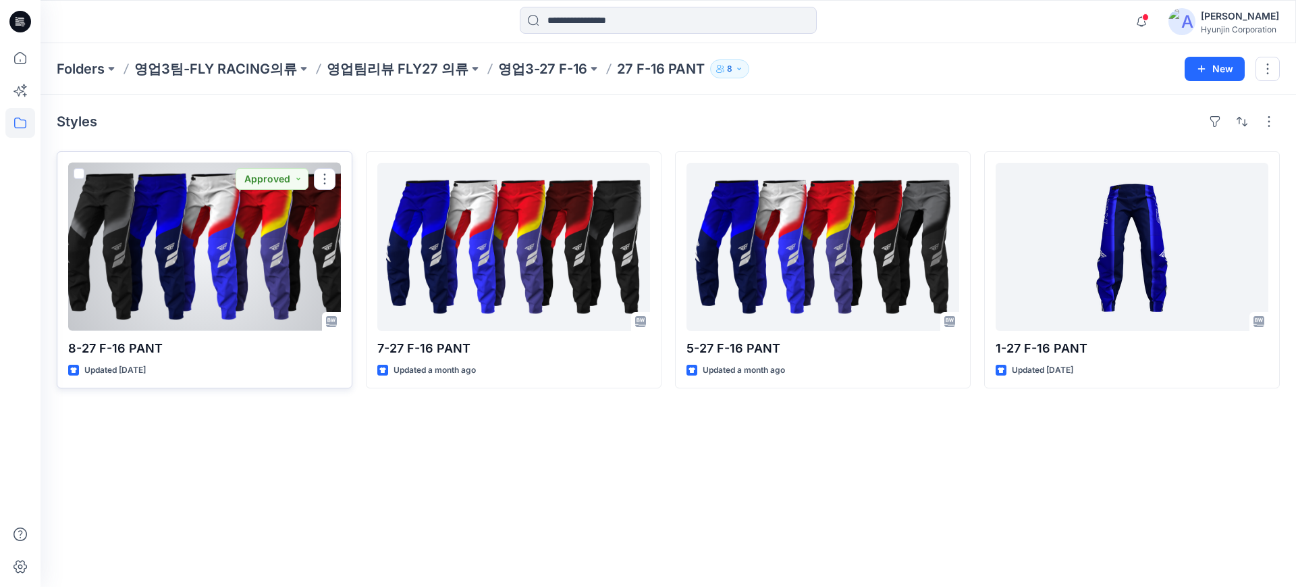
click at [244, 278] on div at bounding box center [204, 247] width 273 height 168
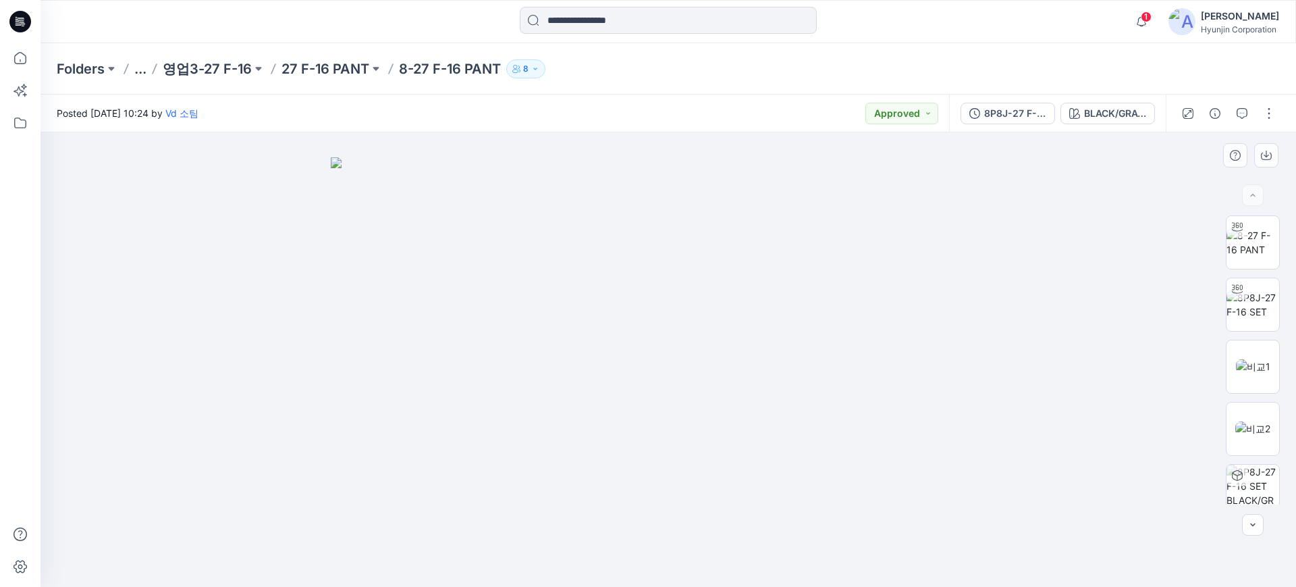
click at [592, 412] on img at bounding box center [668, 372] width 675 height 430
click at [1244, 363] on img at bounding box center [1253, 366] width 34 height 14
click at [1235, 421] on img at bounding box center [1252, 428] width 35 height 14
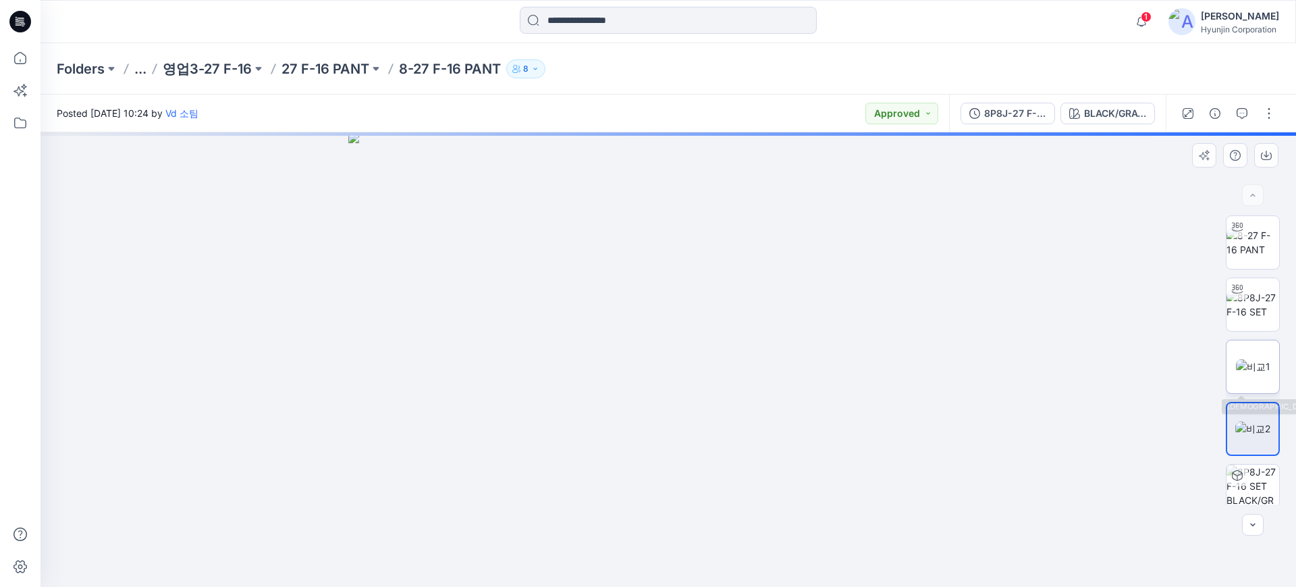
click at [1239, 373] on img at bounding box center [1253, 366] width 34 height 14
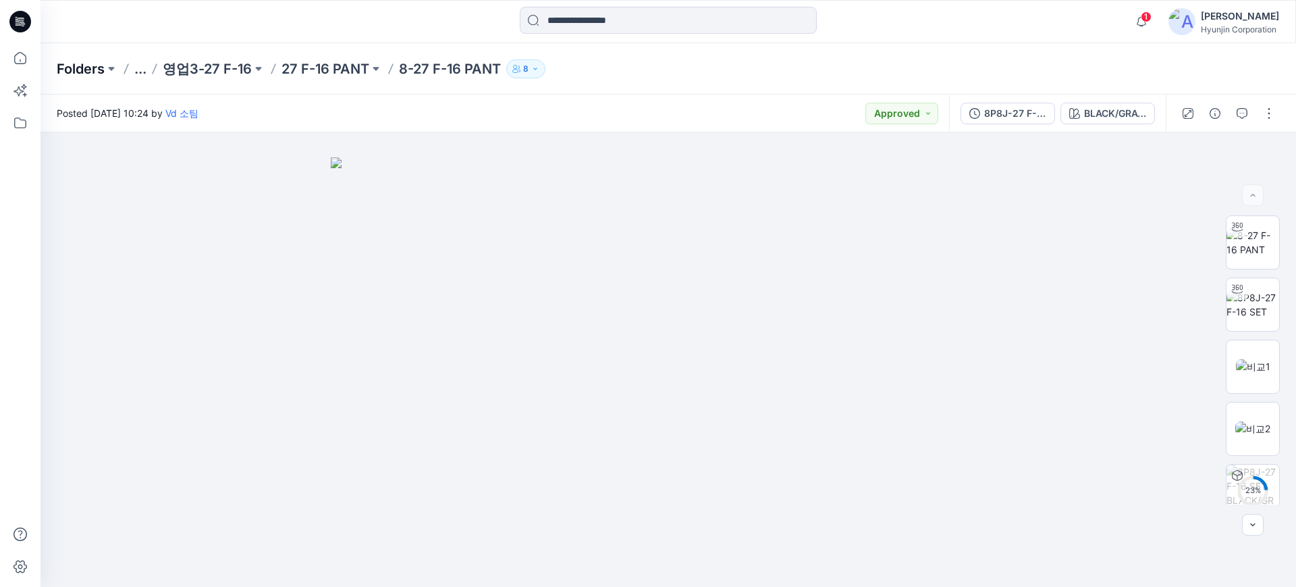
click at [85, 74] on p "Folders" at bounding box center [81, 68] width 48 height 19
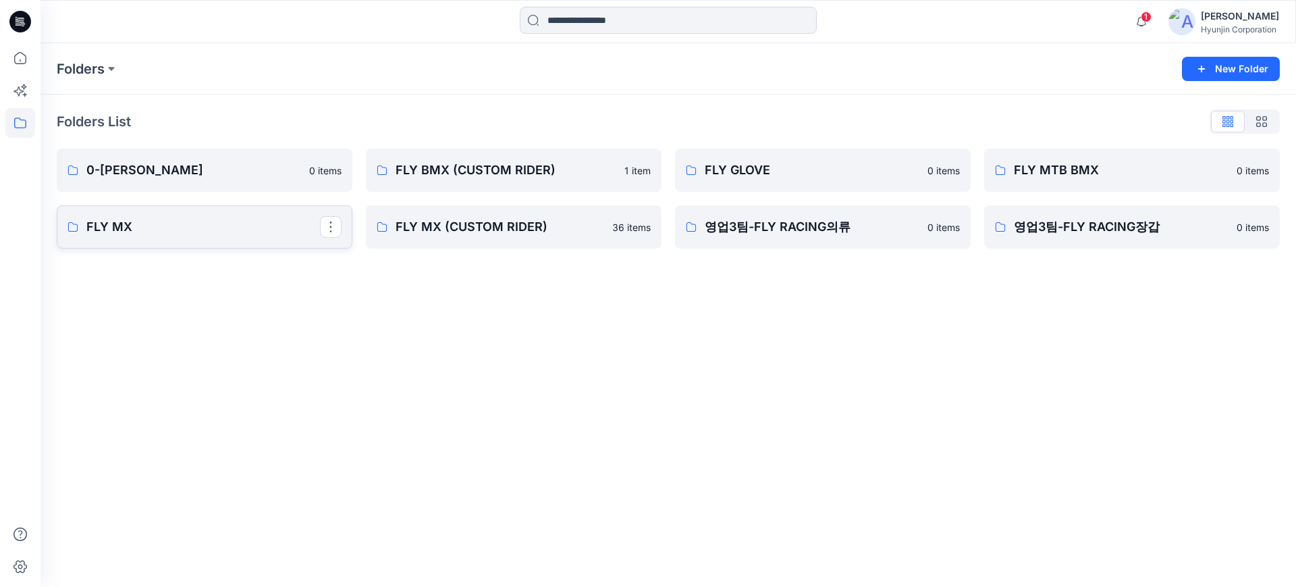
click at [214, 225] on p "FLY MX" at bounding box center [203, 226] width 234 height 19
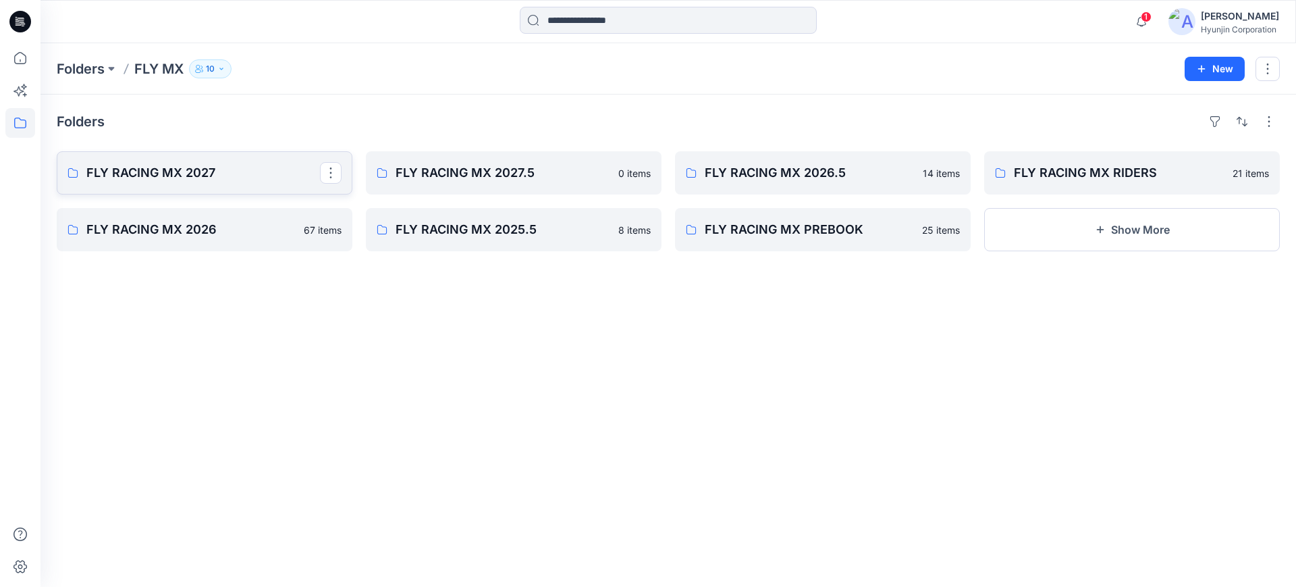
click at [222, 171] on p "FLY RACING MX 2027" at bounding box center [203, 172] width 234 height 19
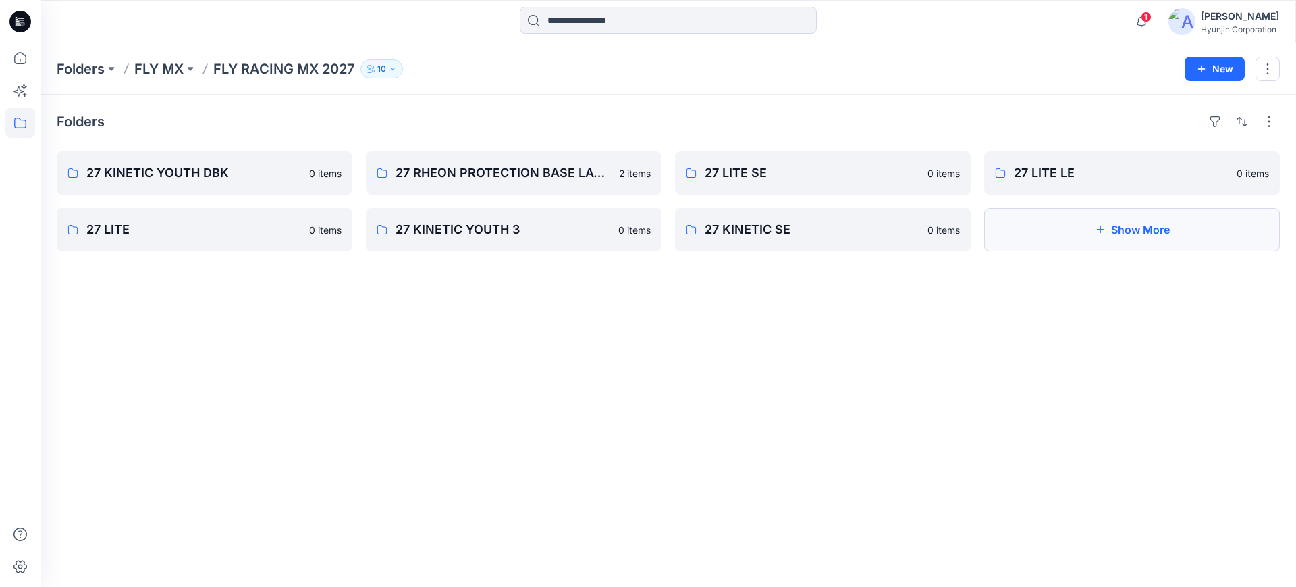
click at [1157, 227] on button "Show More" at bounding box center [1132, 229] width 296 height 43
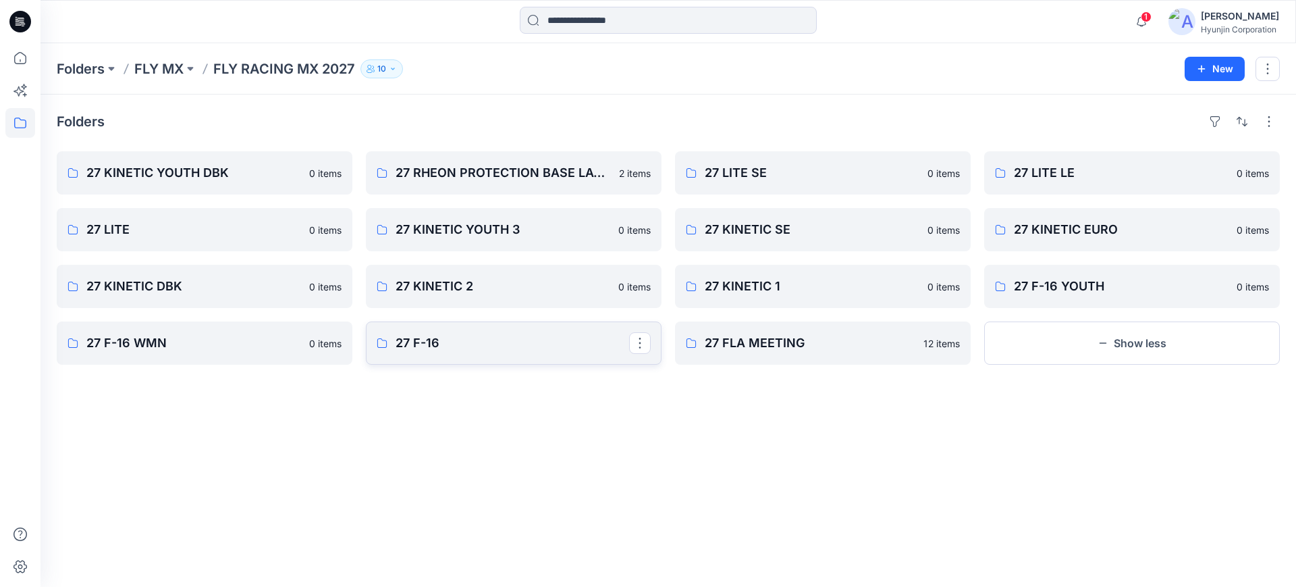
click at [493, 346] on p "27 F-16" at bounding box center [513, 342] width 234 height 19
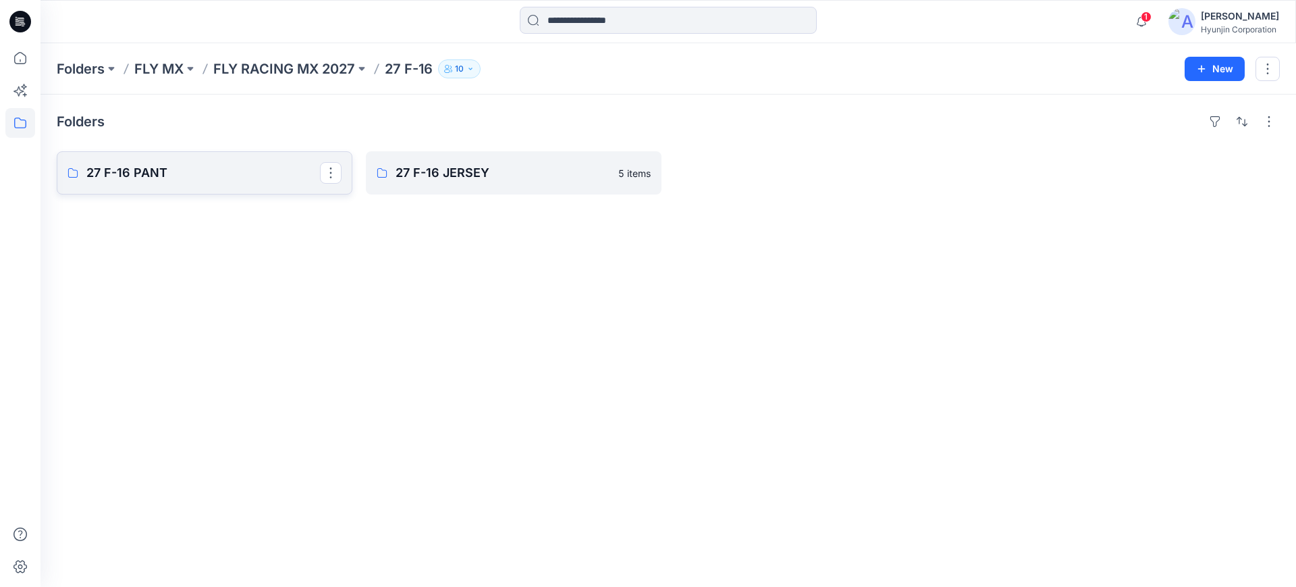
click at [241, 179] on p "27 F-16 PANT" at bounding box center [203, 172] width 234 height 19
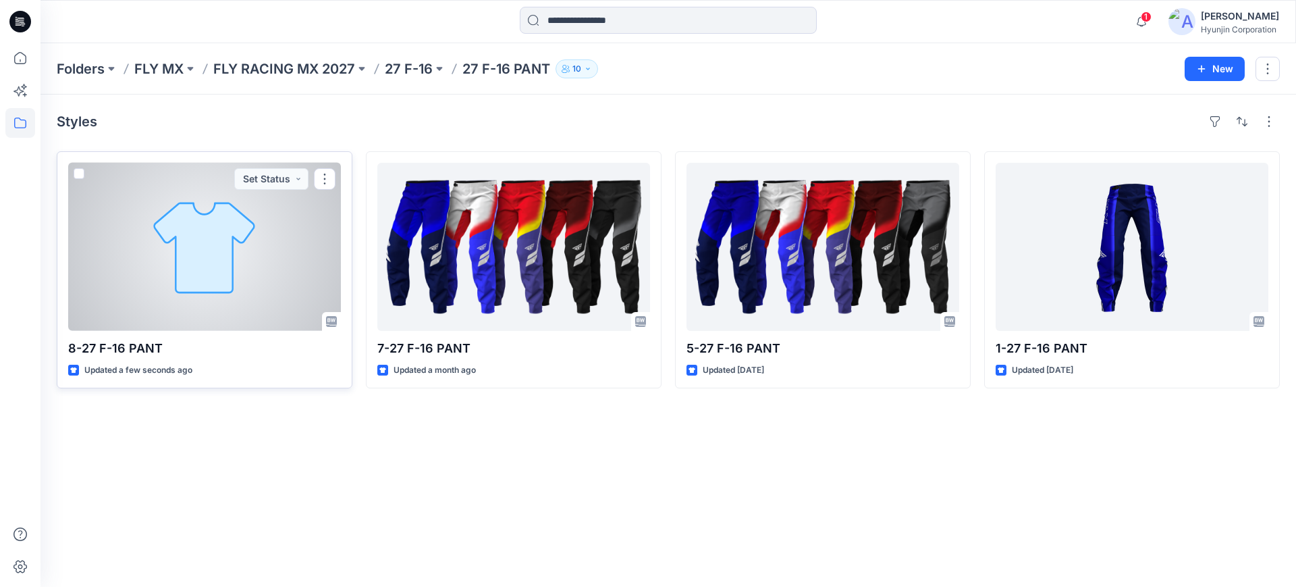
click at [221, 247] on div at bounding box center [204, 247] width 273 height 168
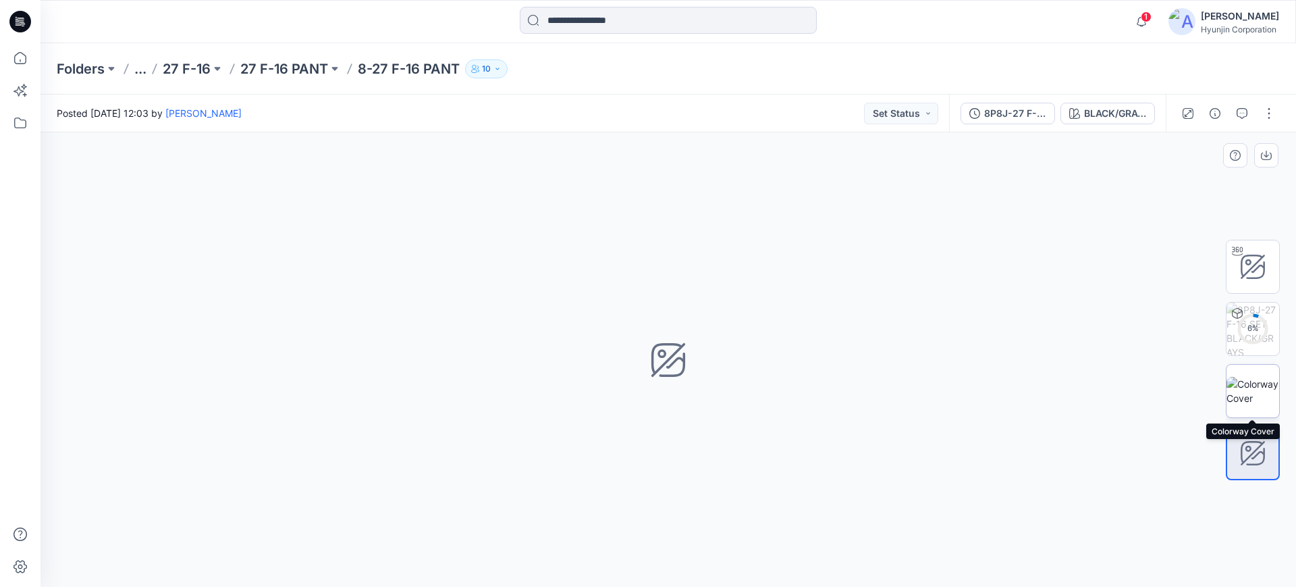
click at [1254, 396] on img at bounding box center [1252, 391] width 53 height 28
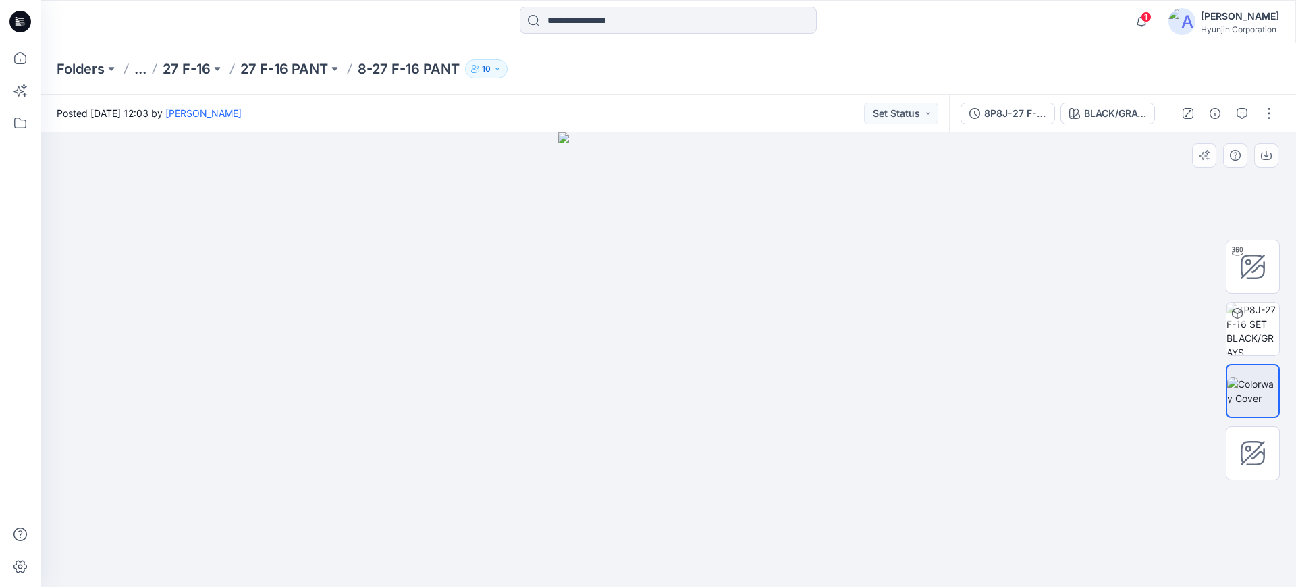
drag, startPoint x: 625, startPoint y: 432, endPoint x: 605, endPoint y: 419, distance: 24.0
click at [616, 419] on img at bounding box center [668, 359] width 220 height 454
click at [923, 121] on button "Set Status" at bounding box center [901, 114] width 74 height 22
click at [871, 184] on p "Accepted" at bounding box center [865, 176] width 43 height 18
click at [1245, 111] on icon "button" at bounding box center [1242, 113] width 11 height 11
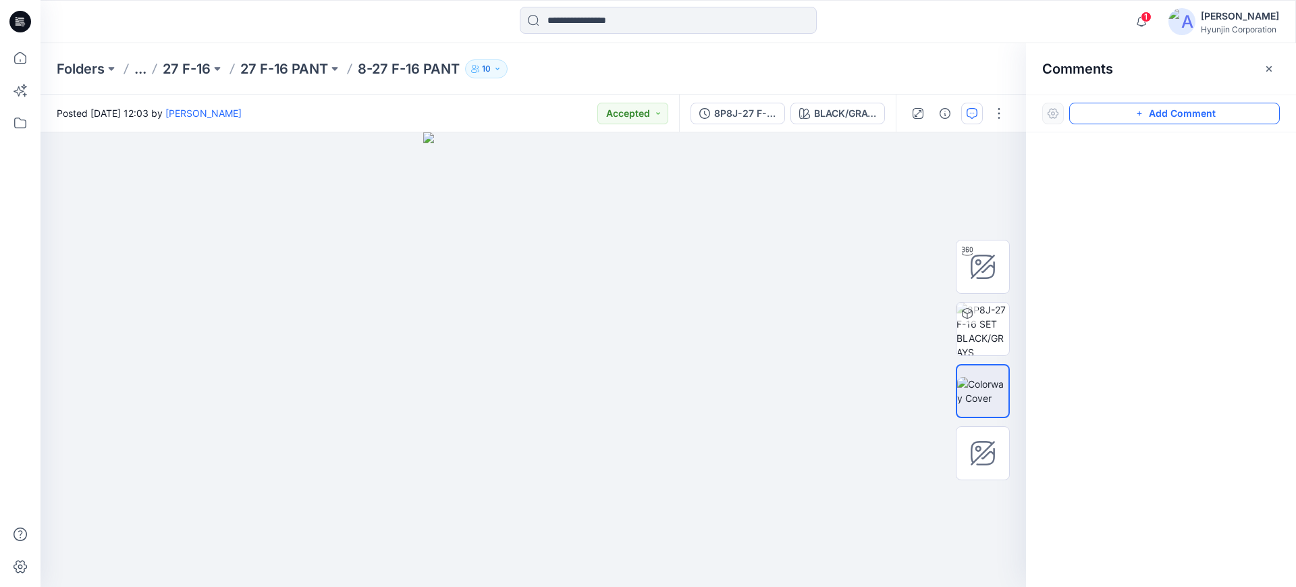
click at [1175, 111] on button "Add Comment" at bounding box center [1174, 114] width 211 height 22
click at [609, 386] on div "1" at bounding box center [532, 359] width 985 height 454
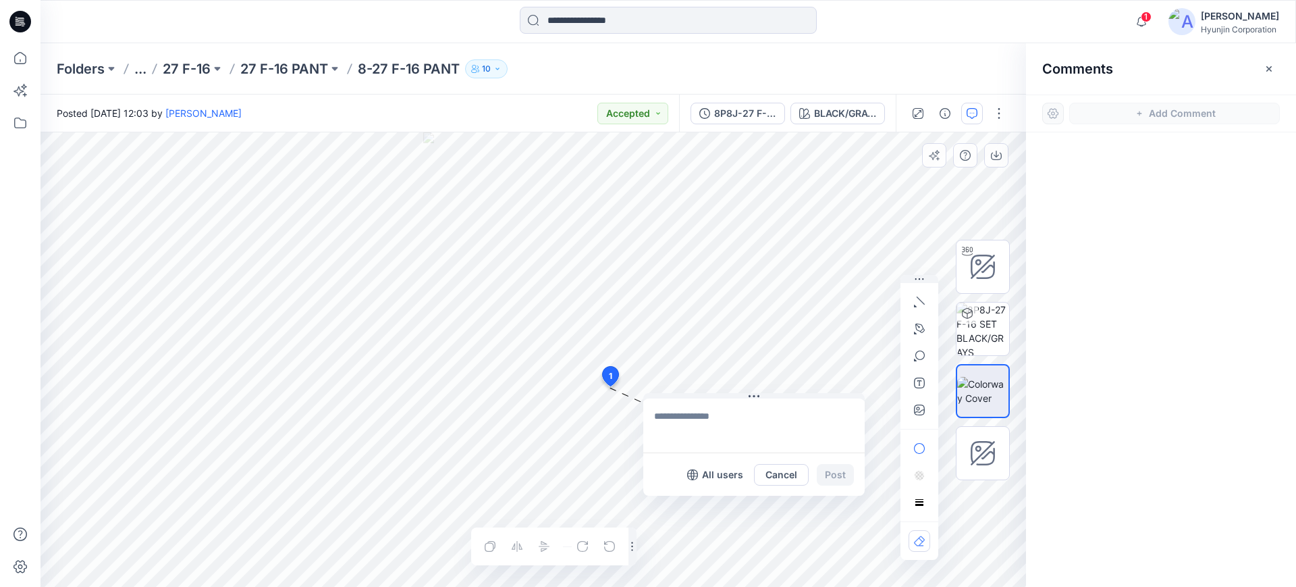
drag, startPoint x: 652, startPoint y: 396, endPoint x: 748, endPoint y: 411, distance: 97.0
click at [738, 398] on button at bounding box center [753, 397] width 221 height 8
click at [749, 418] on textarea at bounding box center [786, 427] width 221 height 54
type textarea "*"
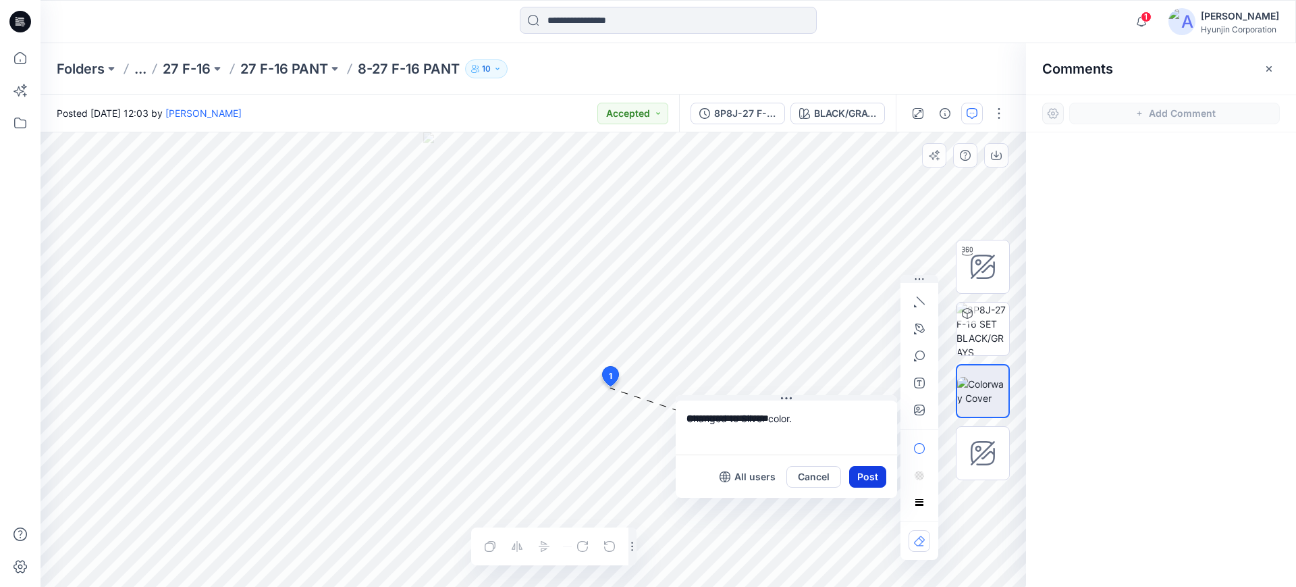
type textarea "**********"
click at [867, 475] on button "Post" at bounding box center [867, 477] width 37 height 22
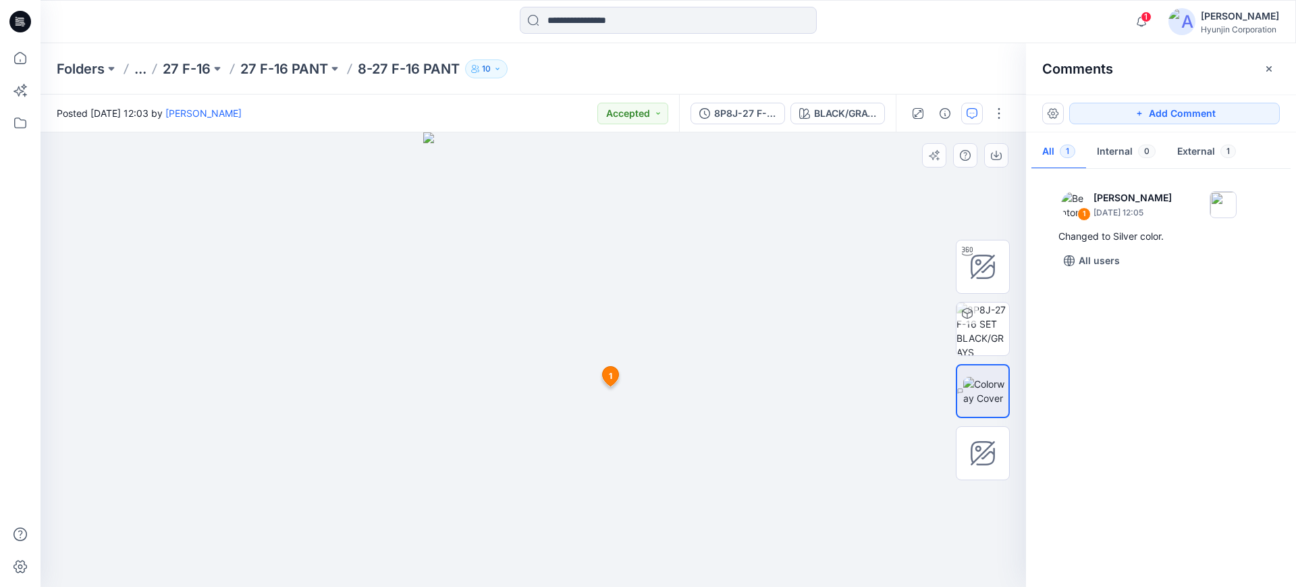
drag, startPoint x: 556, startPoint y: 504, endPoint x: 460, endPoint y: 501, distance: 96.5
click at [460, 501] on img at bounding box center [533, 359] width 220 height 454
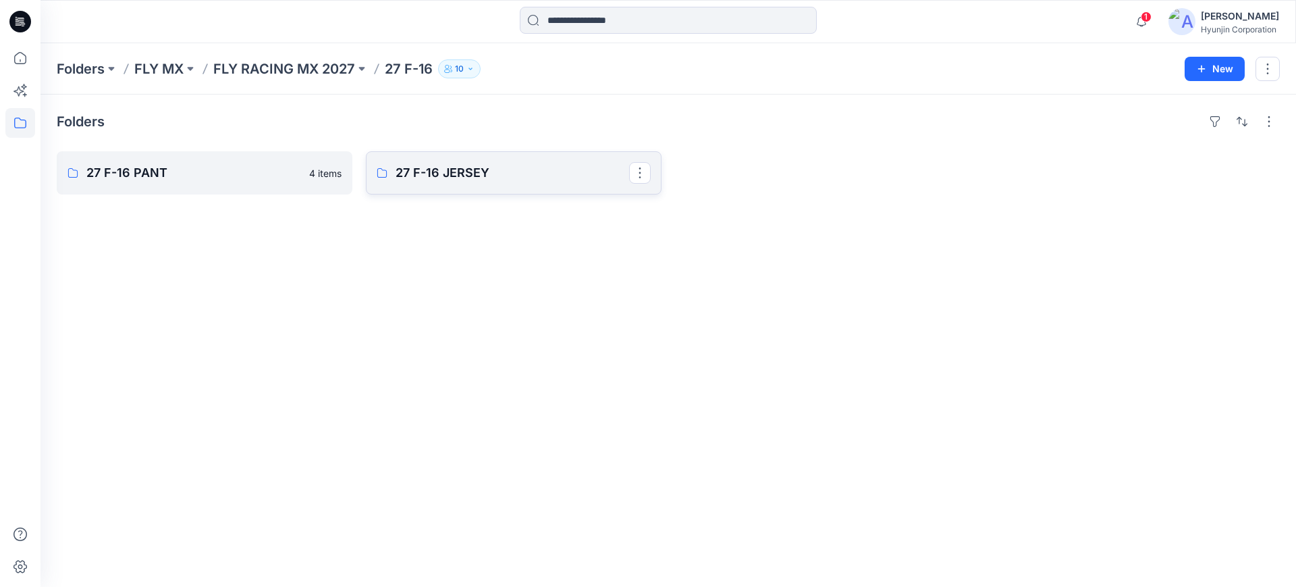
click at [555, 188] on link "27 F-16 JERSEY" at bounding box center [514, 172] width 296 height 43
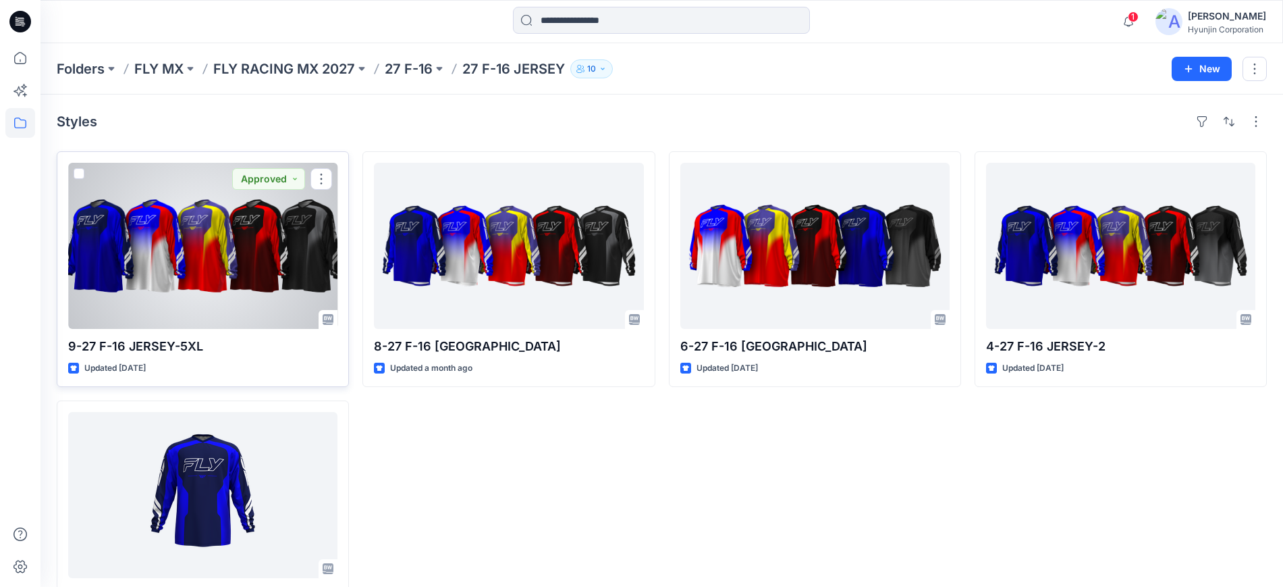
click at [275, 264] on div at bounding box center [202, 246] width 269 height 166
